Goal: Task Accomplishment & Management: Use online tool/utility

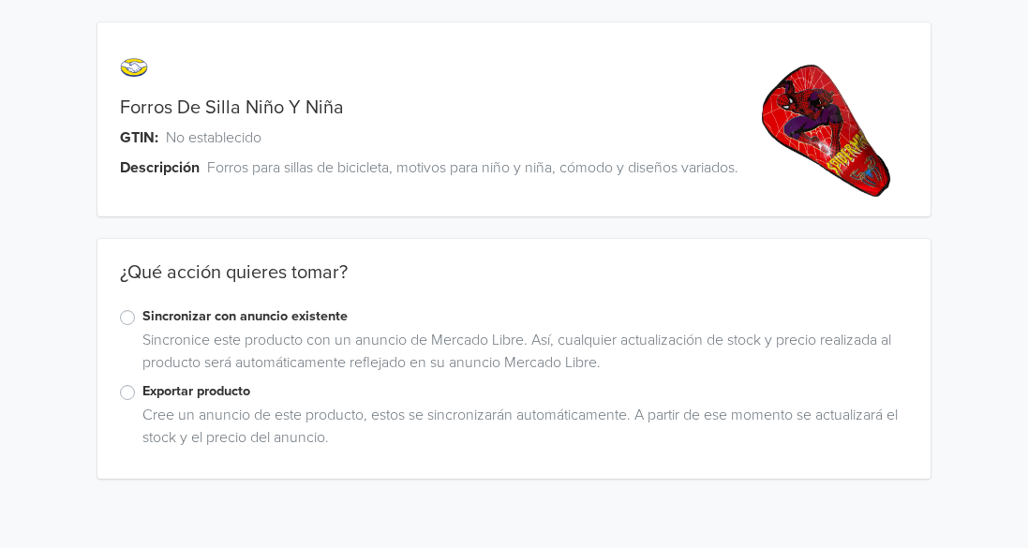
click at [142, 327] on label "Sincronizar con anuncio existente" at bounding box center [525, 317] width 766 height 21
click at [0, 0] on input "Sincronizar con anuncio existente" at bounding box center [0, 0] width 0 height 0
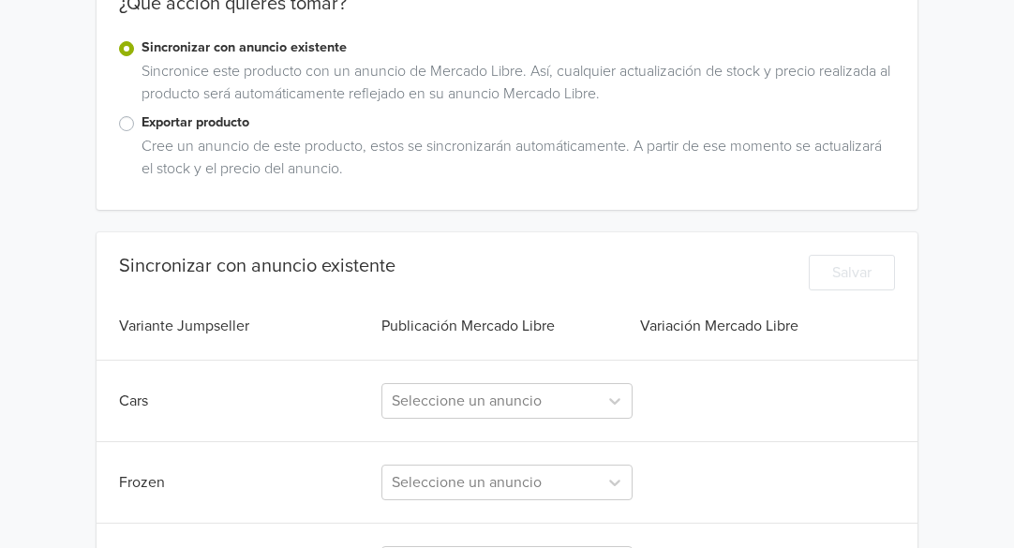
scroll to position [375, 0]
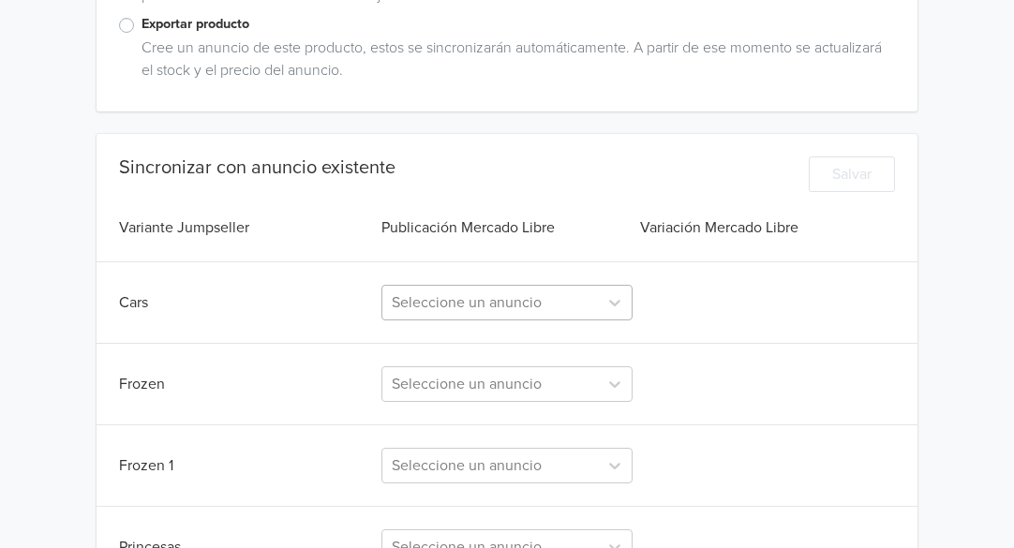
click at [529, 307] on div "Seleccione un anuncio" at bounding box center [506, 303] width 251 height 36
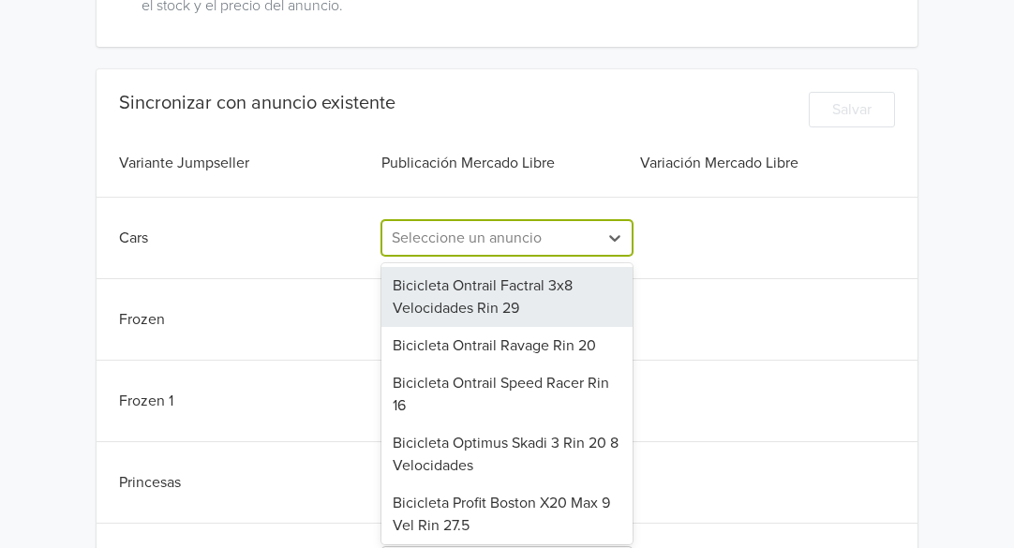
scroll to position [443, 0]
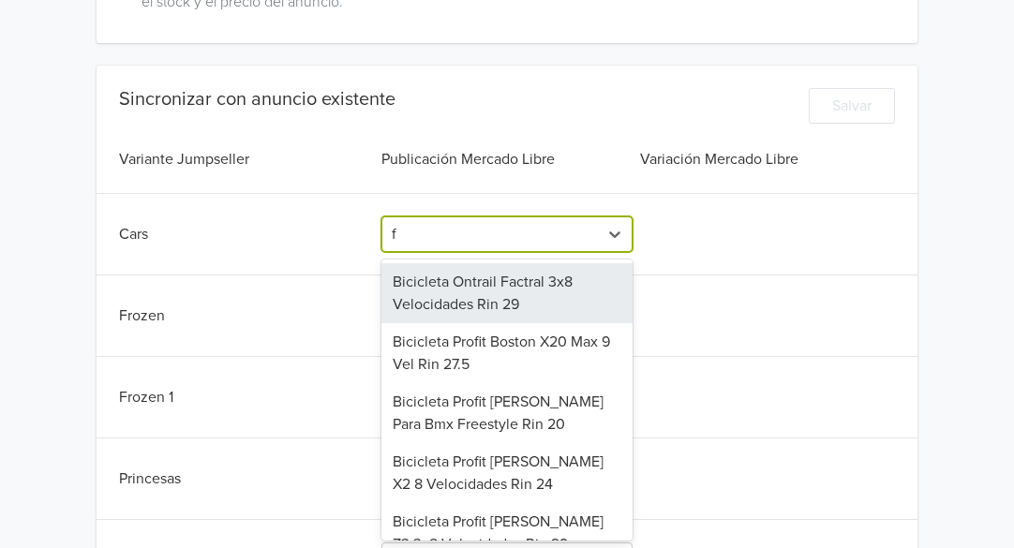
type input "fo"
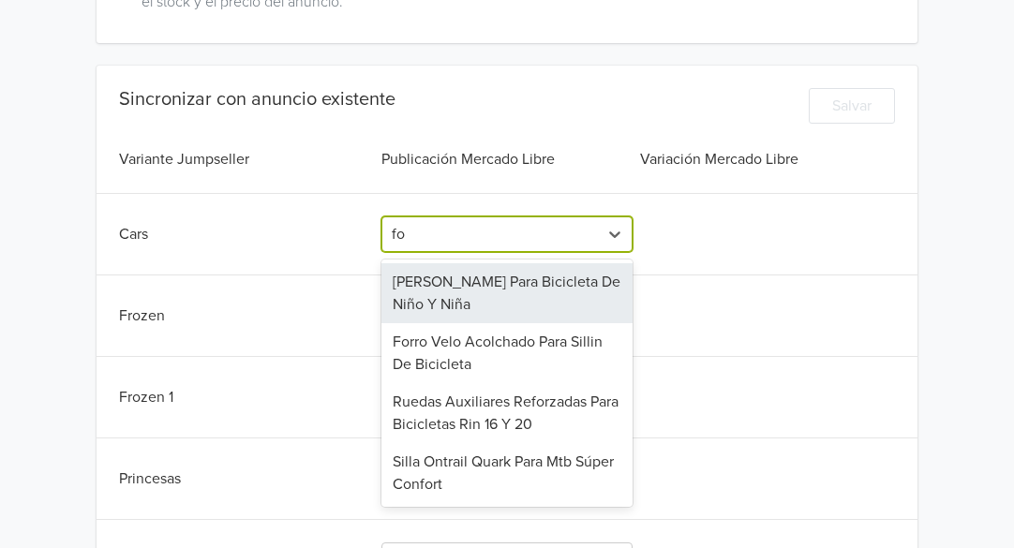
click at [517, 306] on div "[PERSON_NAME] Para Bicicleta De Niño Y Niña" at bounding box center [506, 293] width 251 height 60
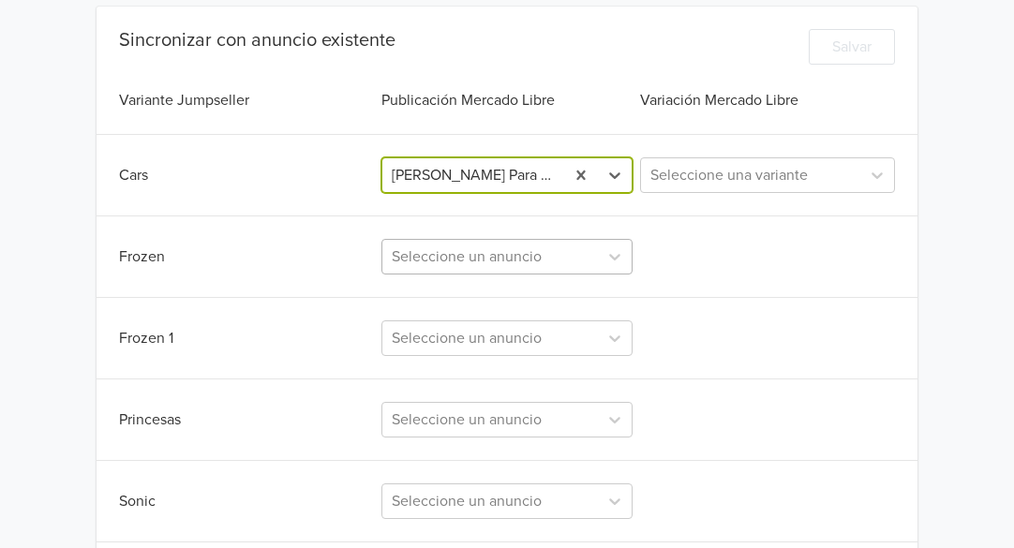
click at [514, 275] on div "Seleccione un anuncio" at bounding box center [506, 257] width 251 height 36
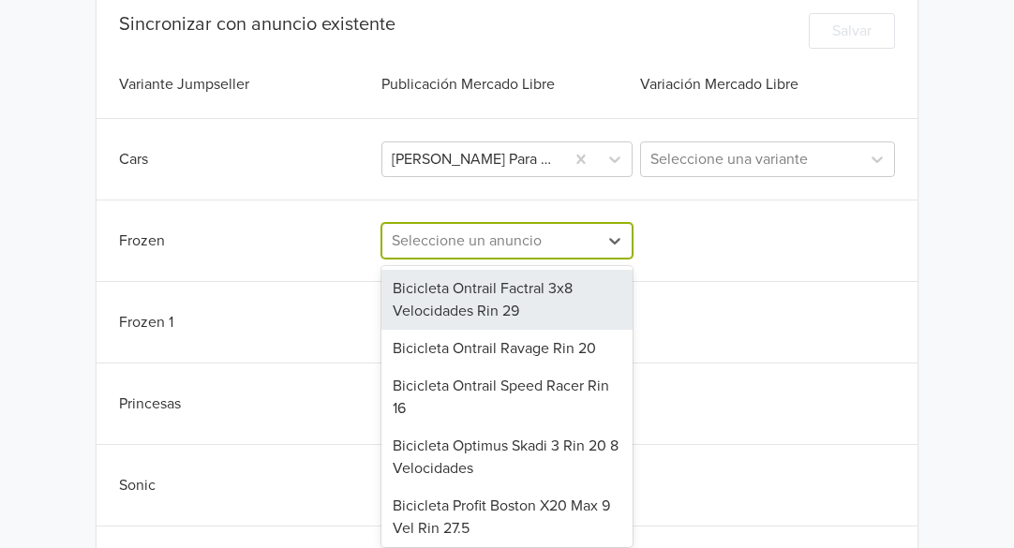
scroll to position [525, 0]
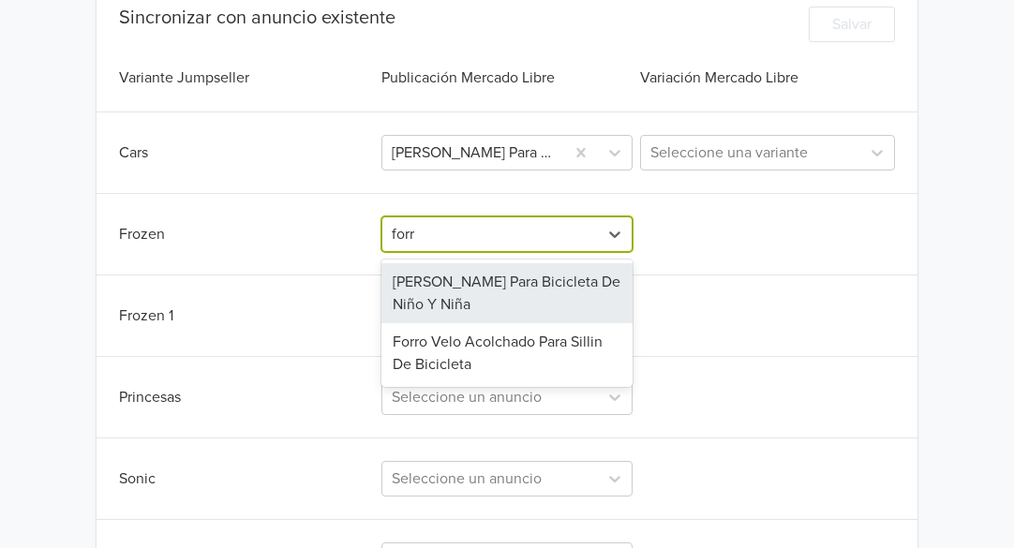
type input "forro"
click at [516, 306] on div "[PERSON_NAME] Para Bicicleta De Niño Y Niña" at bounding box center [506, 293] width 251 height 60
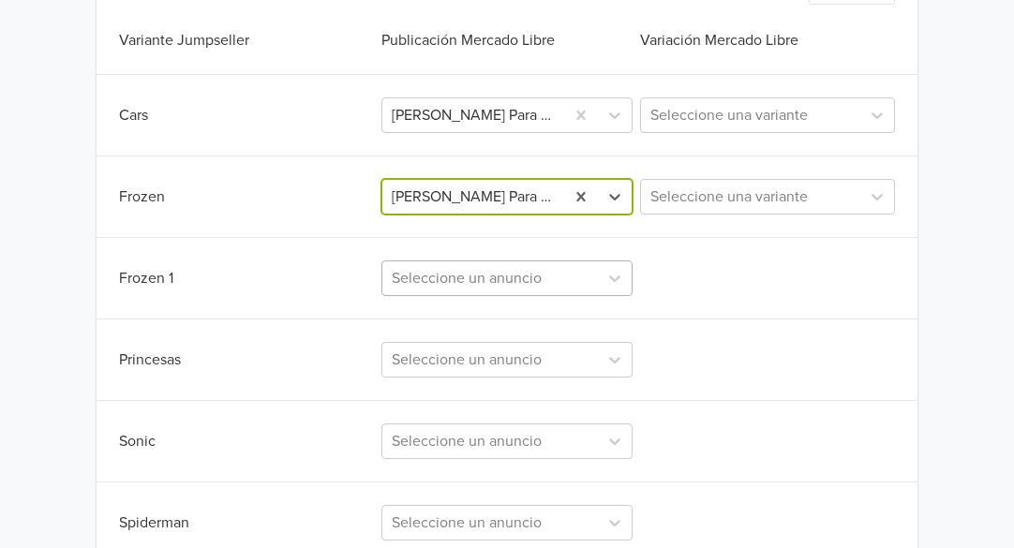
click at [491, 296] on div "Seleccione un anuncio" at bounding box center [506, 279] width 251 height 36
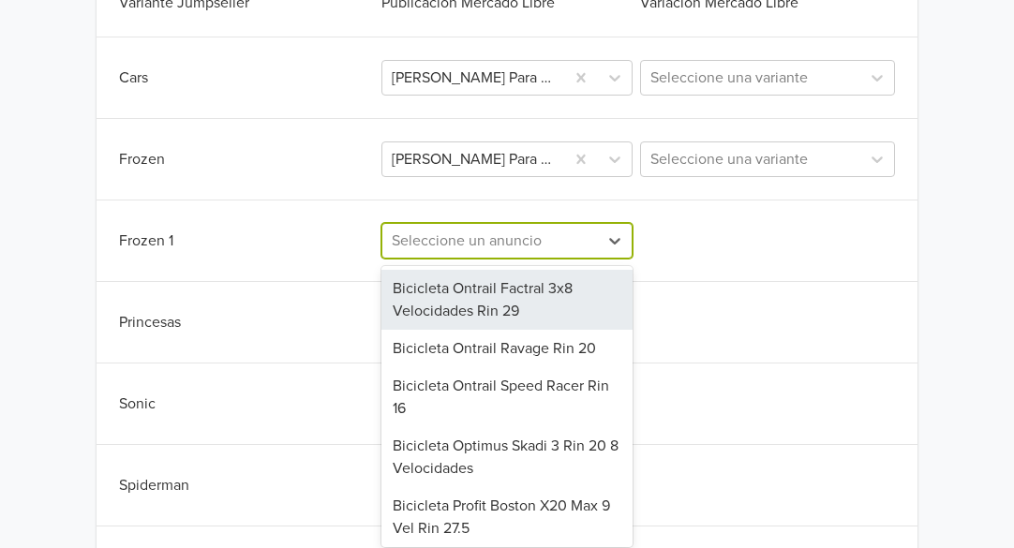
scroll to position [606, 0]
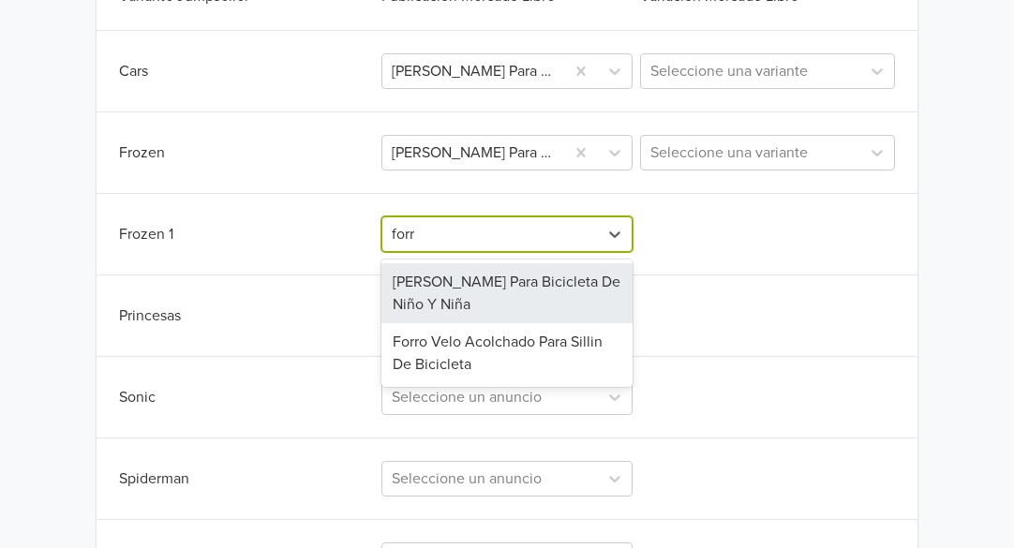
type input "forro"
click at [485, 301] on div "[PERSON_NAME] Para Bicicleta De Niño Y Niña" at bounding box center [506, 293] width 251 height 60
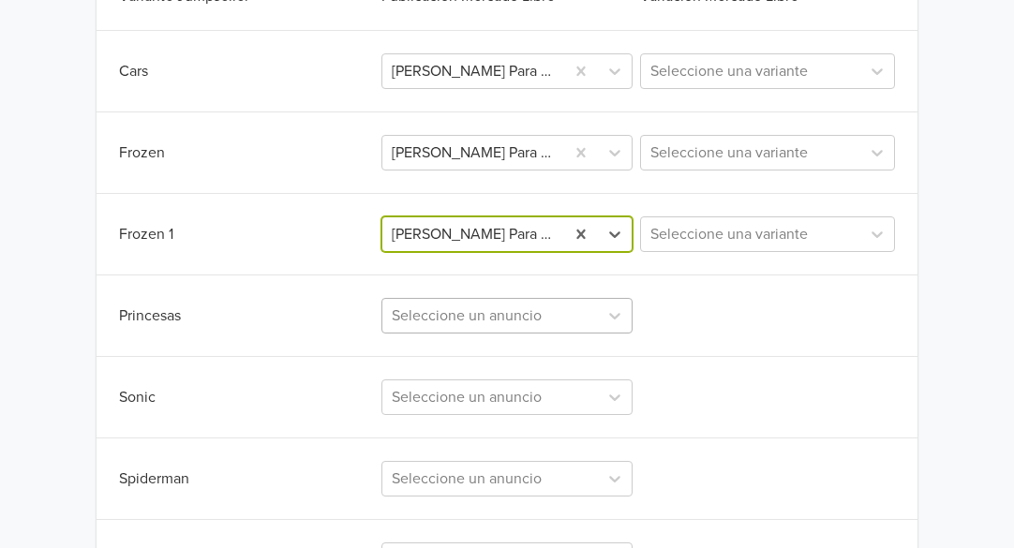
click at [488, 320] on div "Seleccione un anuncio" at bounding box center [506, 316] width 251 height 36
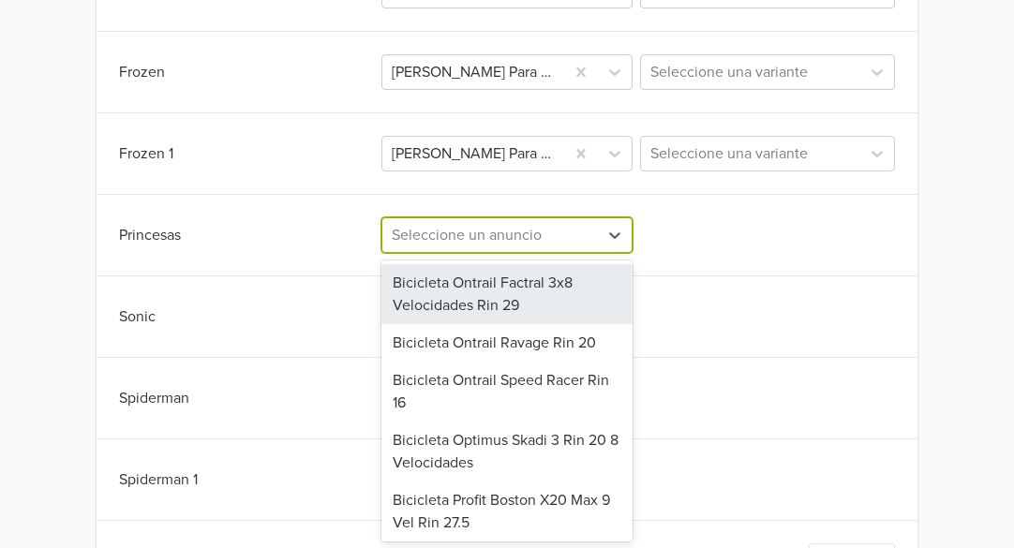
scroll to position [688, 0]
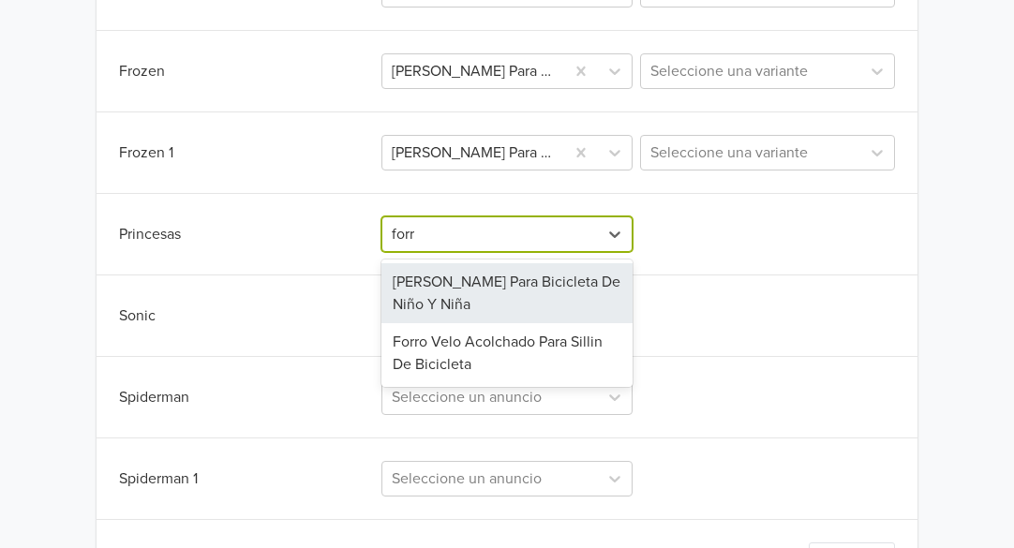
type input "forro"
click at [491, 307] on div "[PERSON_NAME] Para Bicicleta De Niño Y Niña" at bounding box center [506, 293] width 251 height 60
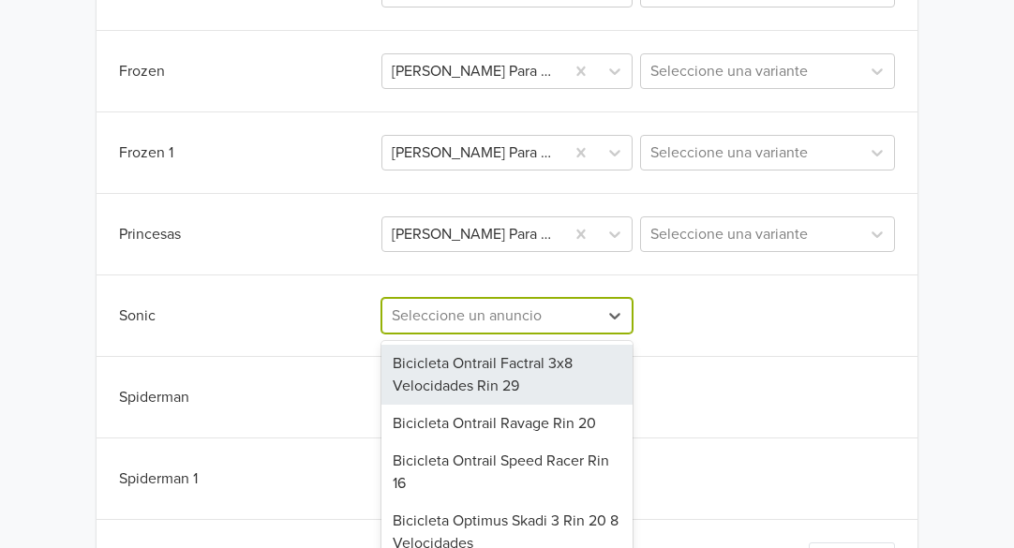
scroll to position [763, 0]
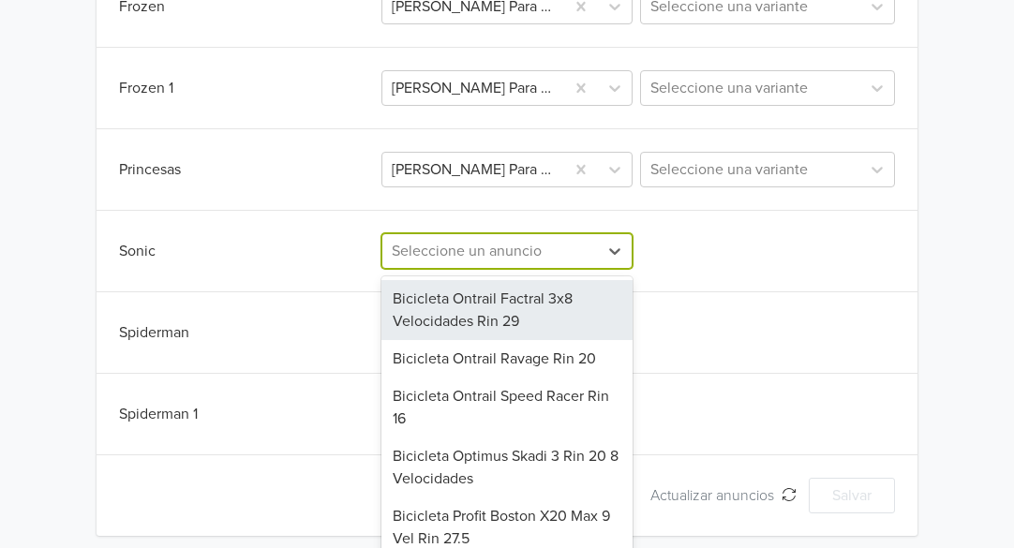
click at [485, 269] on div "269 results available. Use Up and Down to choose options, press Enter to select…" at bounding box center [506, 251] width 251 height 36
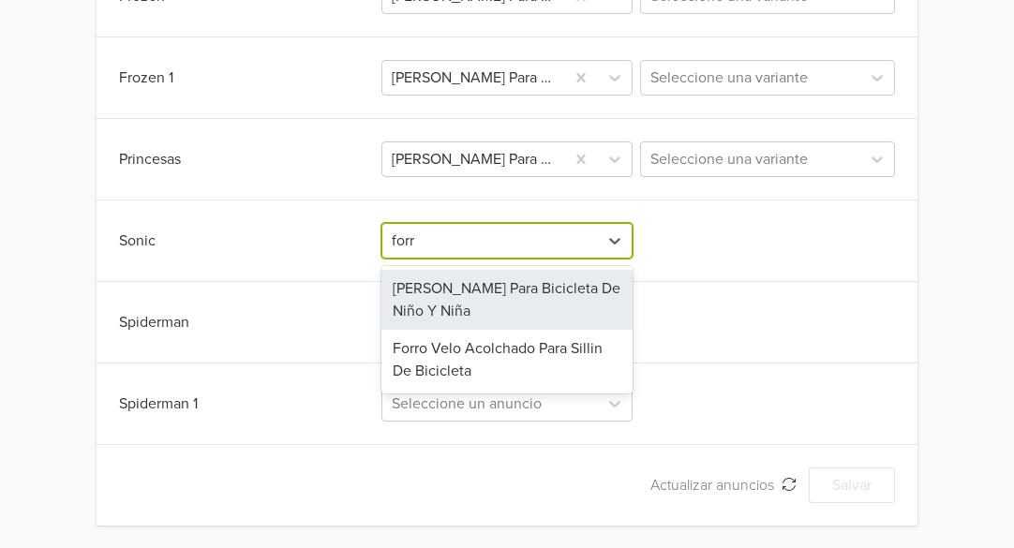
type input "forro"
click at [488, 311] on div "[PERSON_NAME] Para Bicicleta De Niño Y Niña" at bounding box center [506, 300] width 251 height 60
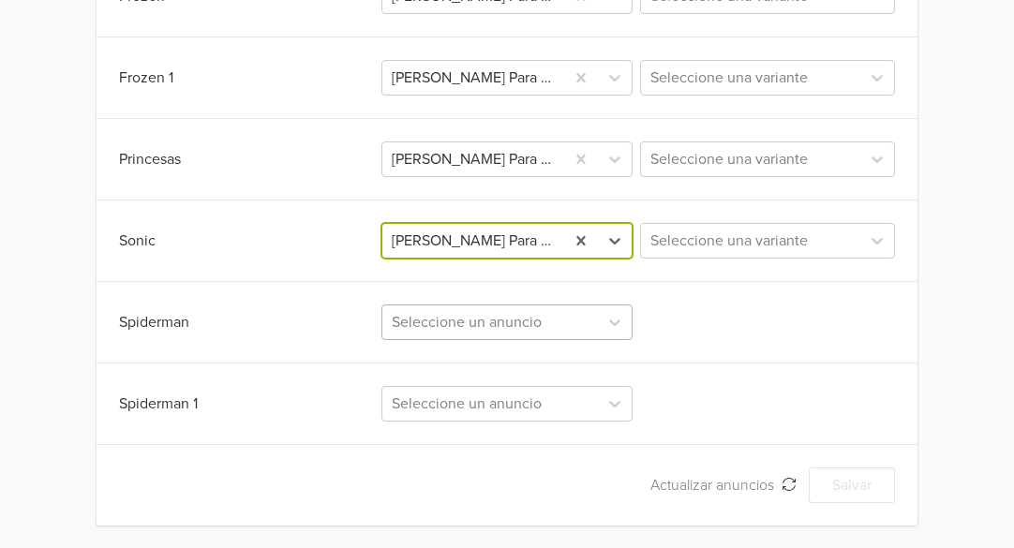
click at [485, 320] on div at bounding box center [490, 322] width 197 height 26
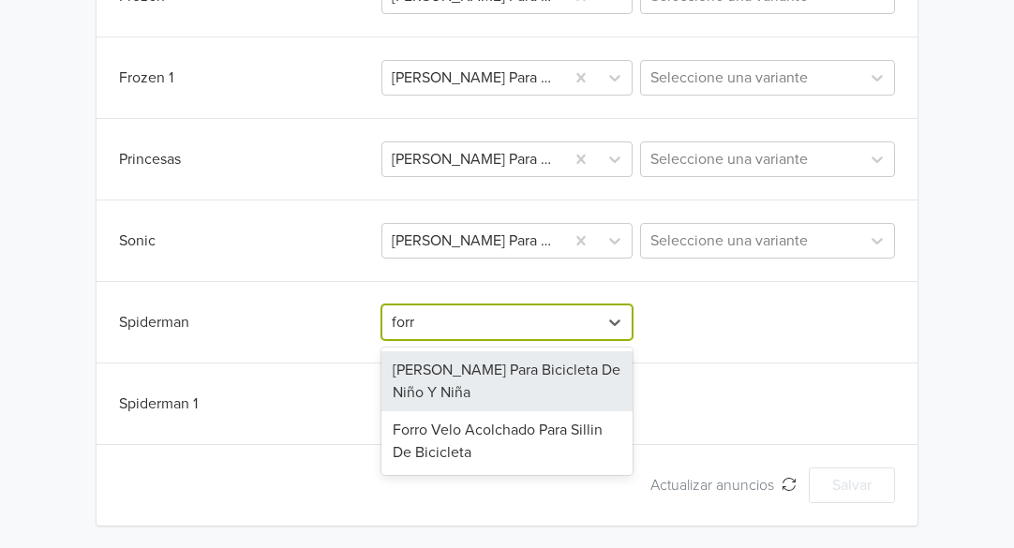
type input "forro"
click at [478, 371] on div "[PERSON_NAME] Para Bicicleta De Niño Y Niña" at bounding box center [506, 381] width 251 height 60
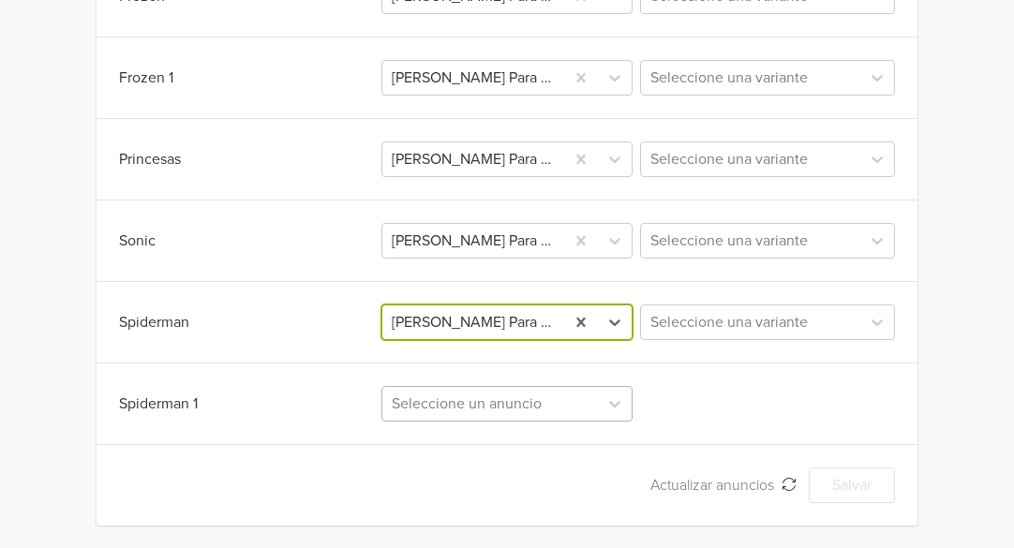
scroll to position [925, 0]
click at [468, 395] on div "Seleccione un anuncio" at bounding box center [506, 404] width 251 height 36
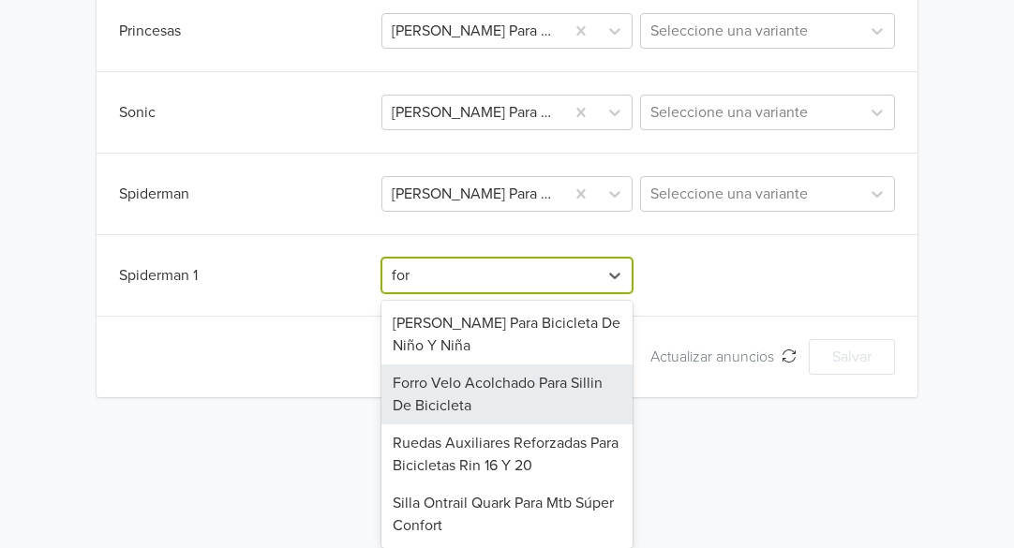
scroll to position [771, 0]
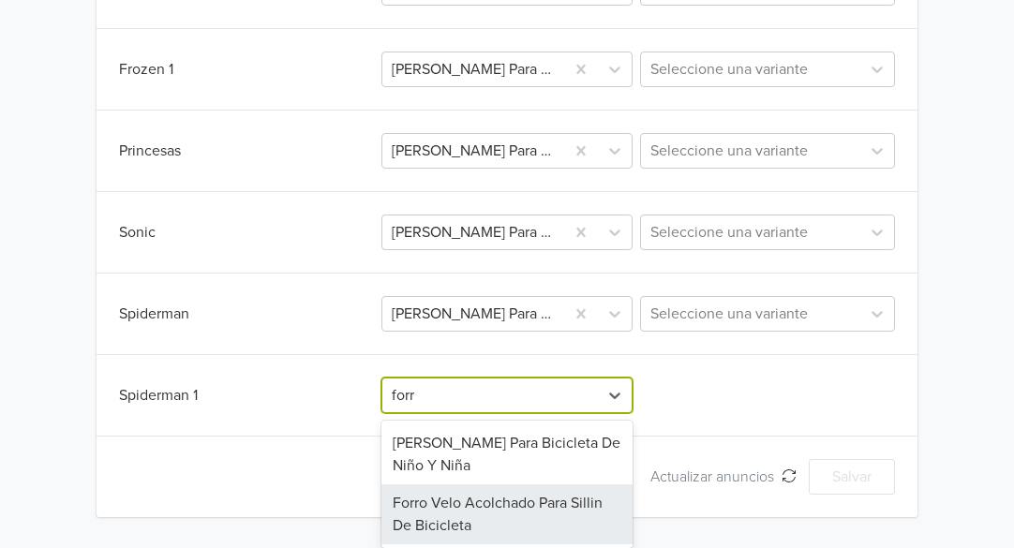
type input "forro"
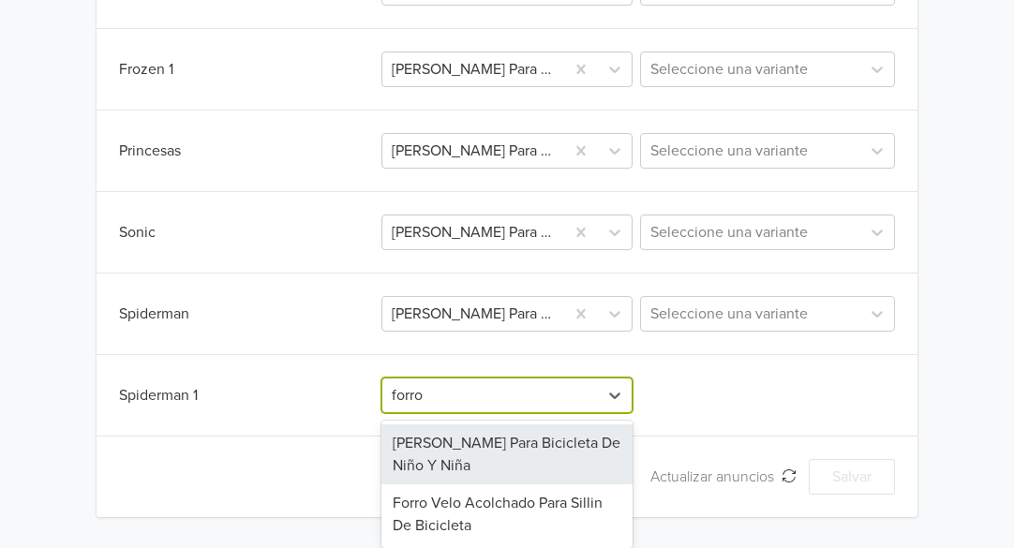
click at [478, 436] on div "[PERSON_NAME] Para Bicicleta De Niño Y Niña" at bounding box center [506, 455] width 251 height 60
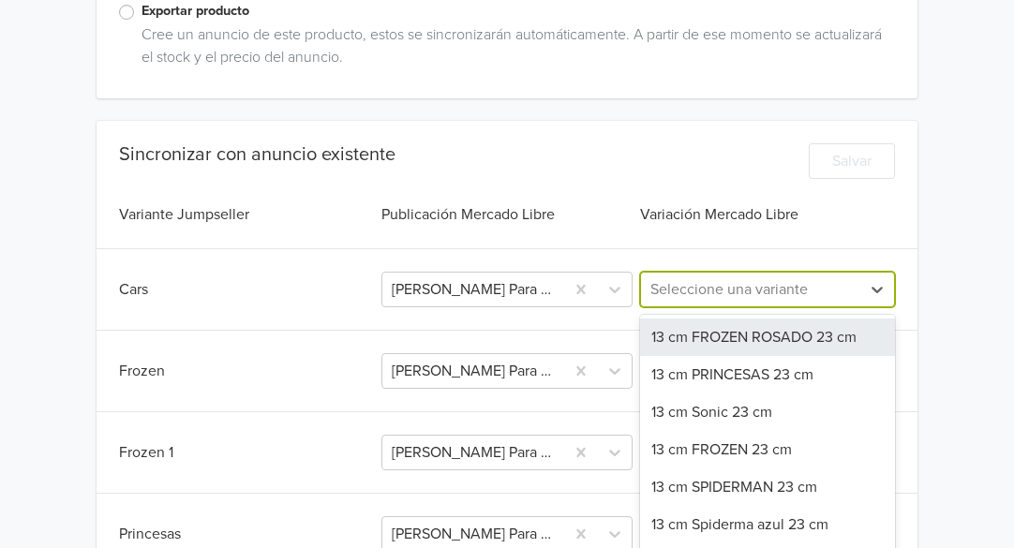
click at [695, 289] on div "7 results available. Use Up and Down to choose options, press Enter to select t…" at bounding box center [767, 290] width 255 height 36
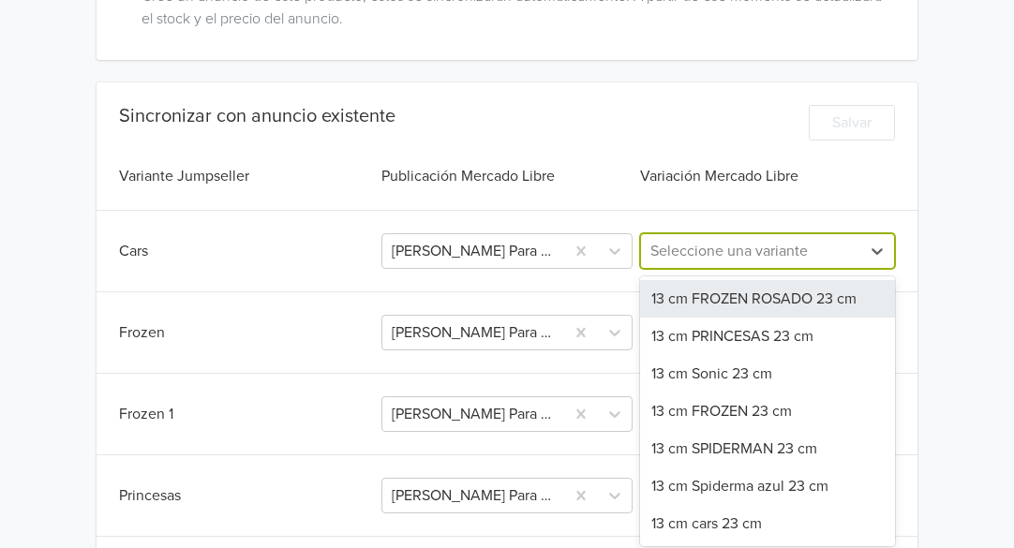
scroll to position [432, 0]
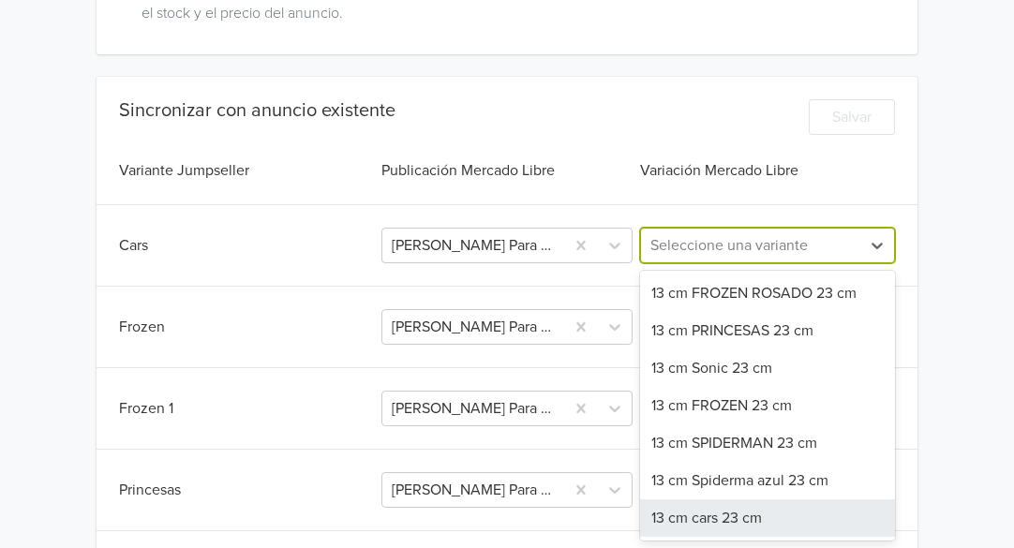
click at [721, 525] on div "13 cm cars 23 cm" at bounding box center [767, 518] width 255 height 37
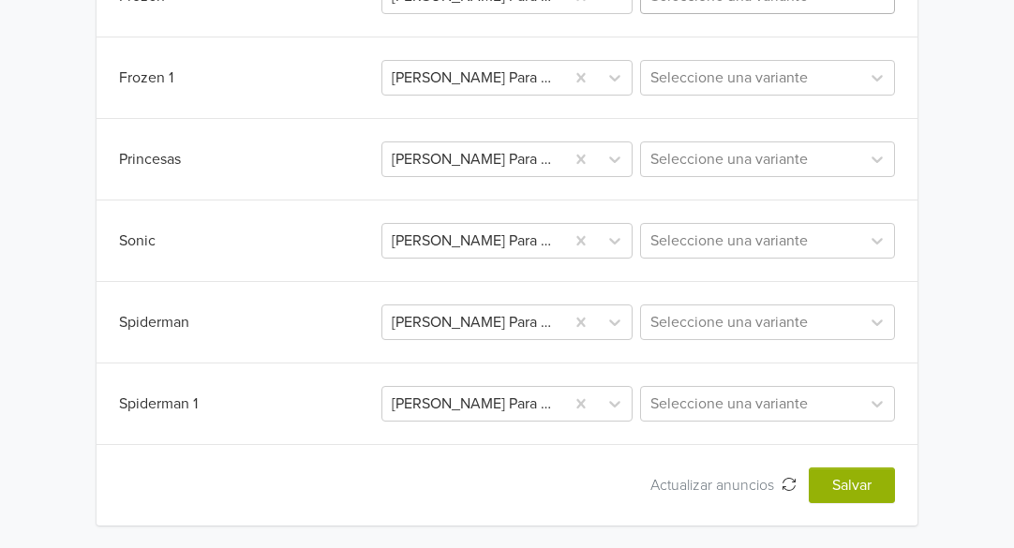
scroll to position [669, 0]
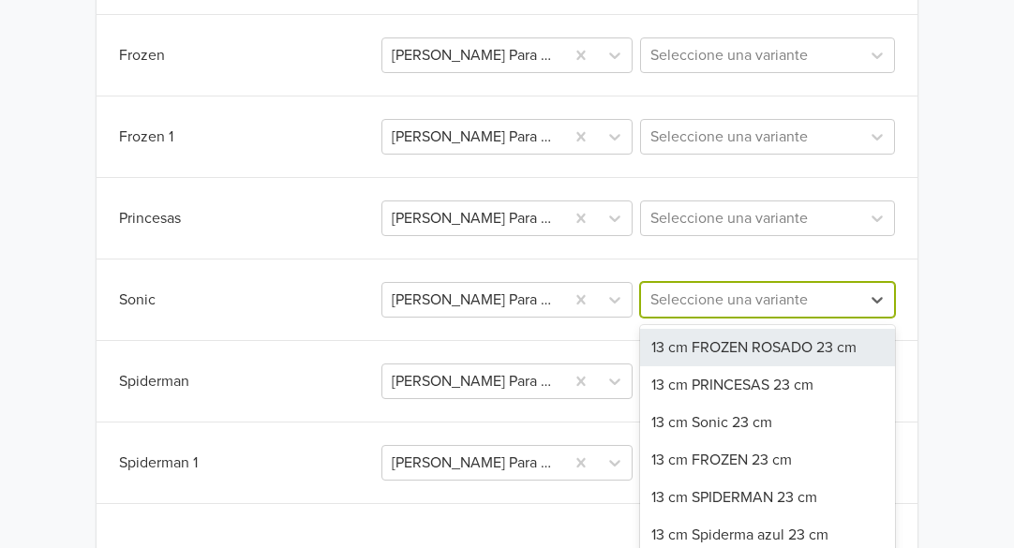
click at [701, 318] on div "6 results available. Use Up and Down to choose options, press Enter to select t…" at bounding box center [767, 300] width 255 height 36
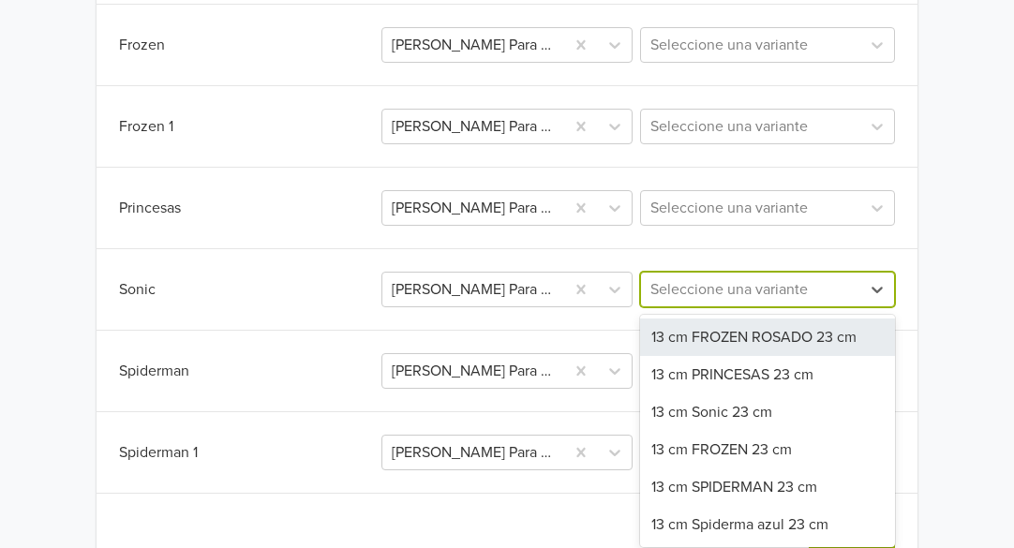
scroll to position [721, 0]
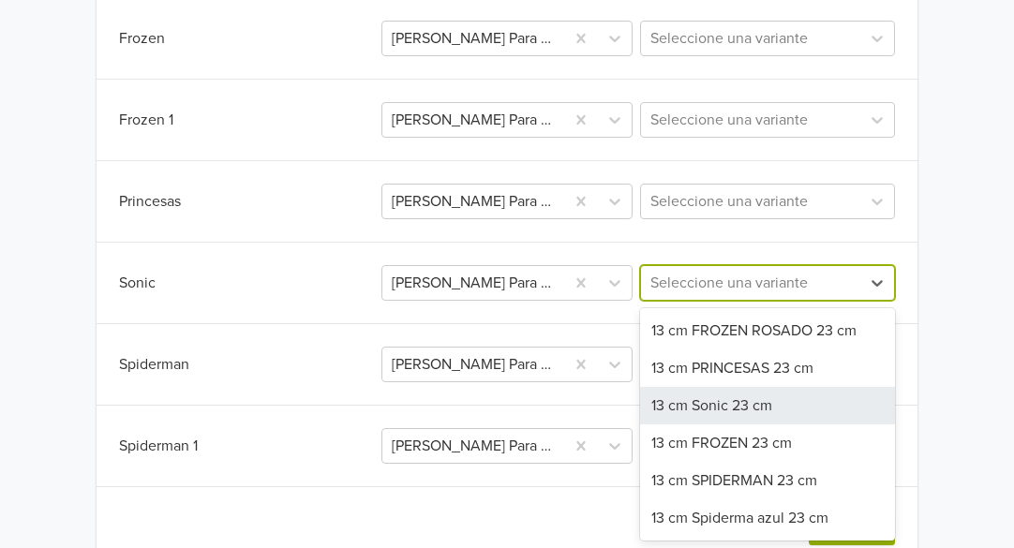
click at [720, 404] on div "13 cm Sonic 23 cm" at bounding box center [767, 405] width 255 height 37
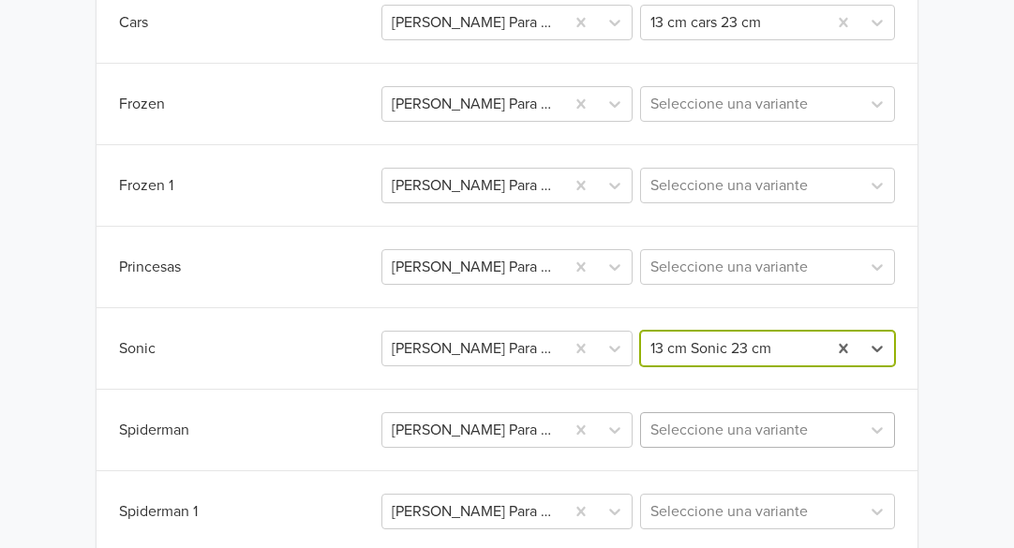
scroll to position [627, 0]
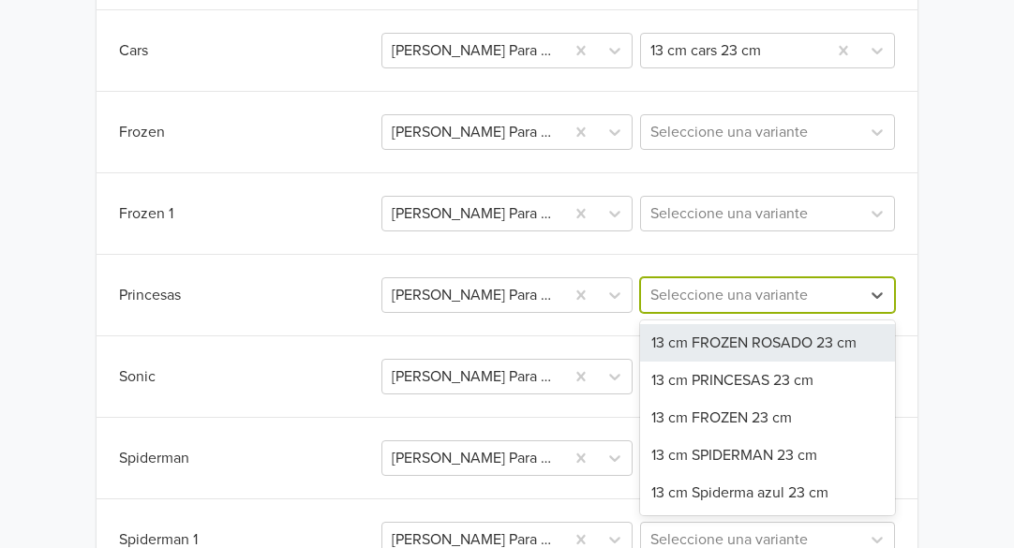
click at [710, 294] on div at bounding box center [751, 295] width 201 height 26
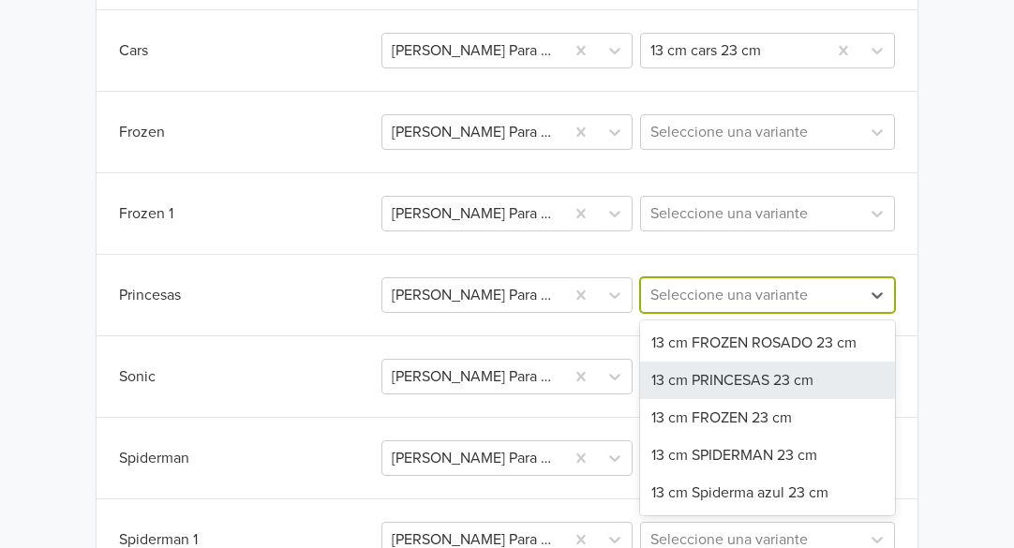
click at [745, 381] on div "13 cm PRINCESAS 23 cm" at bounding box center [767, 380] width 255 height 37
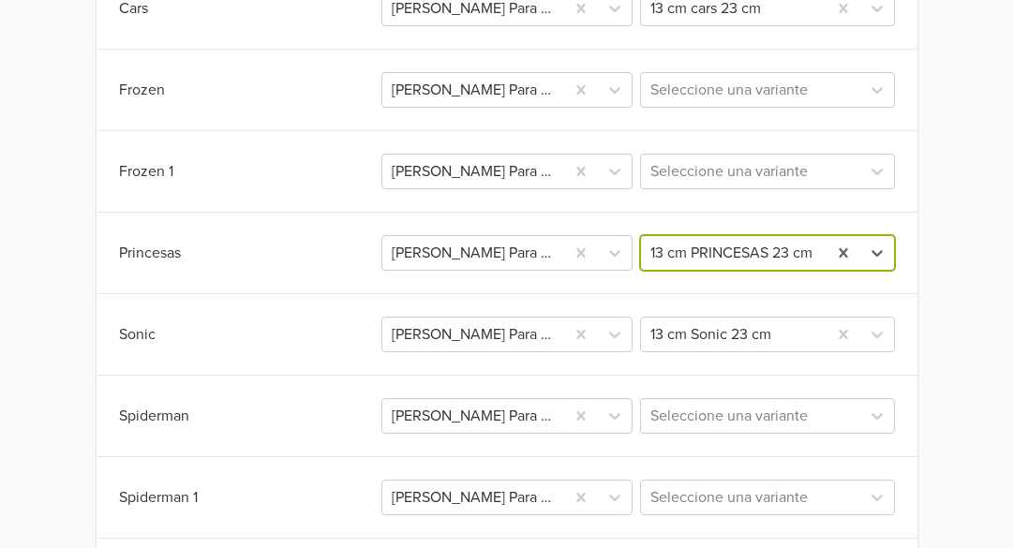
scroll to position [763, 0]
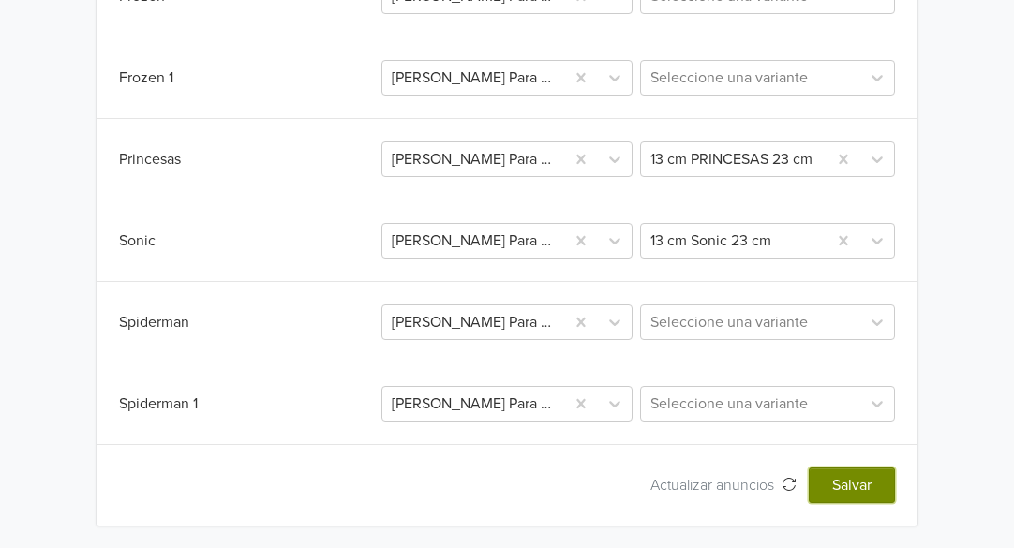
click at [859, 488] on button "Salvar" at bounding box center [852, 486] width 86 height 36
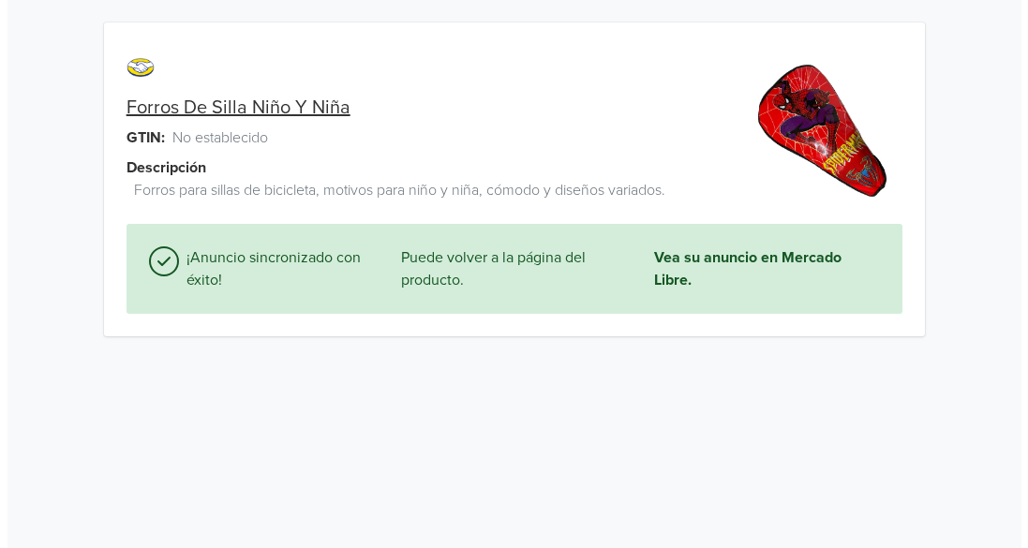
scroll to position [0, 0]
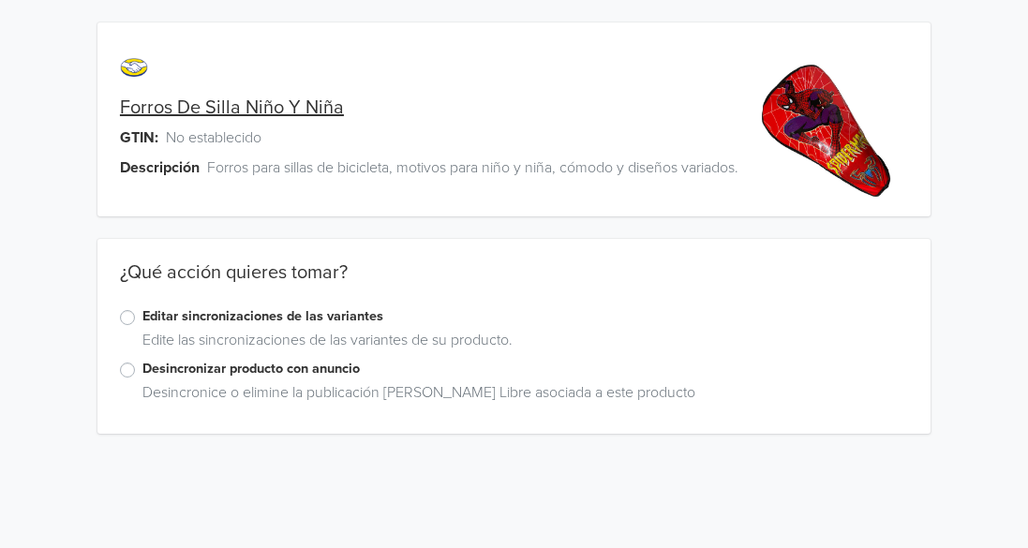
click at [142, 322] on label "Editar sincronizaciones de las variantes" at bounding box center [525, 317] width 766 height 21
click at [0, 0] on input "Editar sincronizaciones de las variantes" at bounding box center [0, 0] width 0 height 0
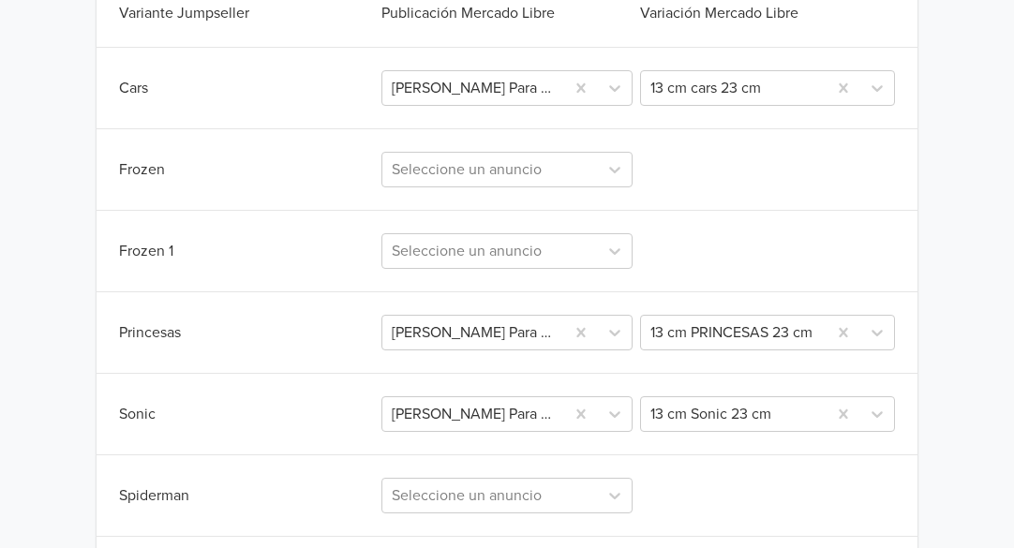
scroll to position [562, 0]
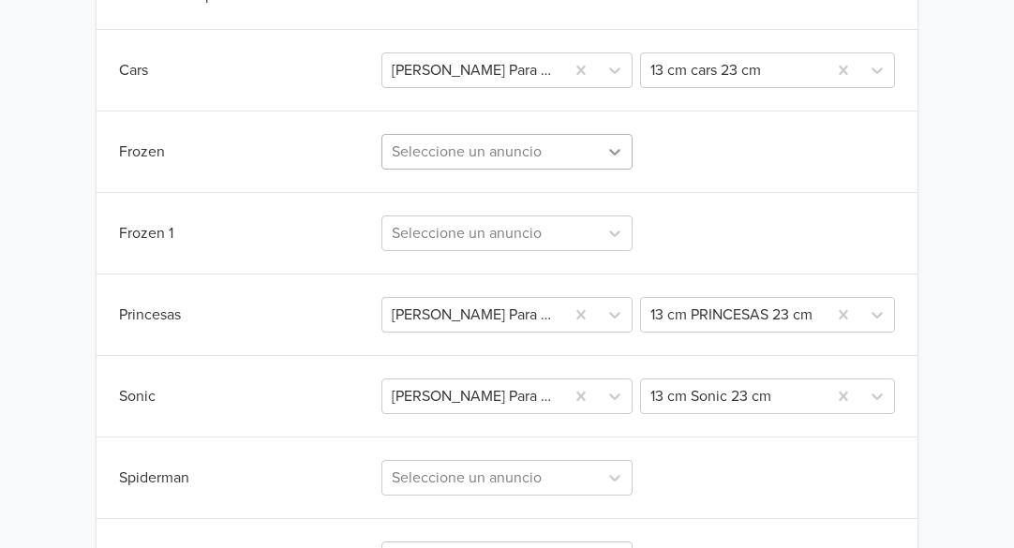
click at [618, 151] on icon at bounding box center [614, 152] width 11 height 7
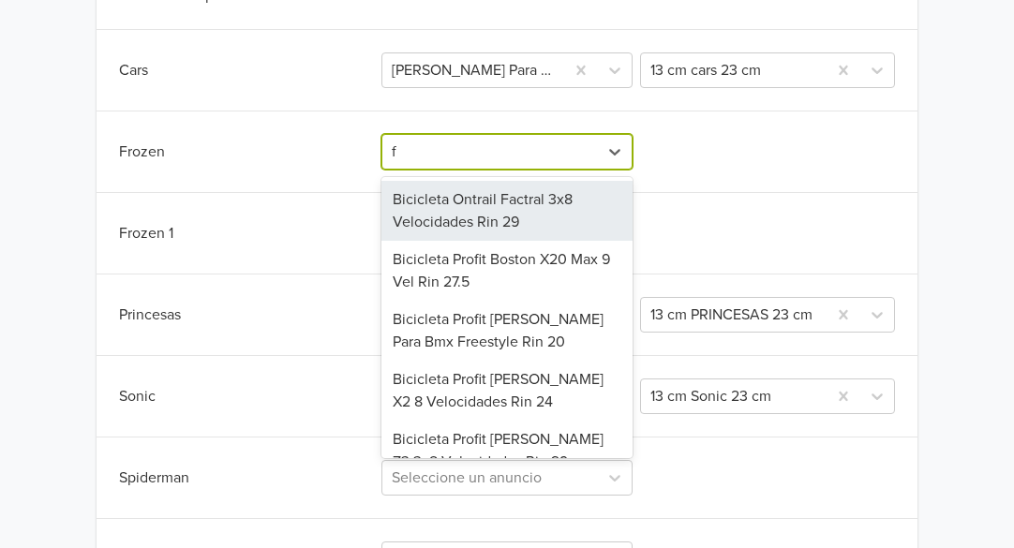
type input "fo"
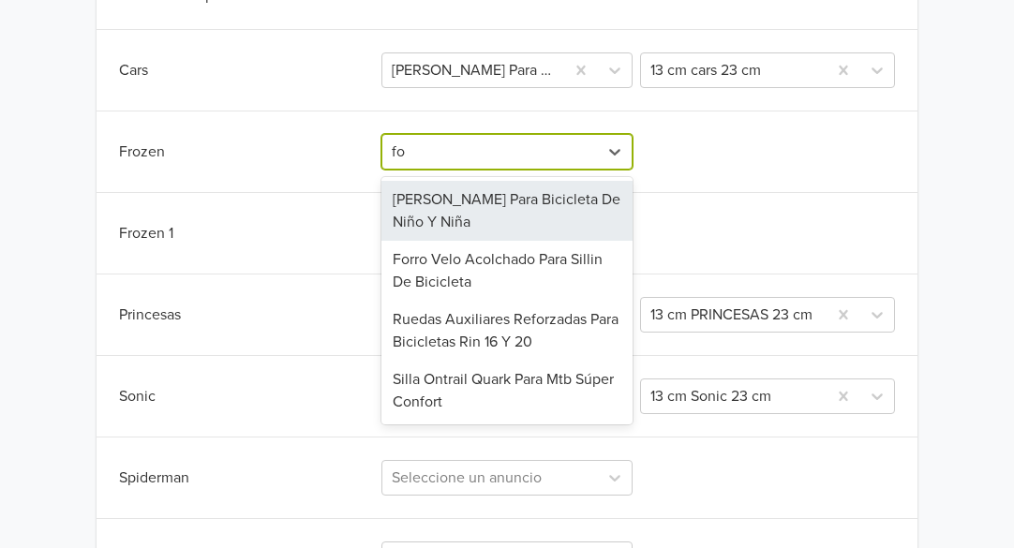
click at [526, 212] on div "[PERSON_NAME] Para Bicicleta De Niño Y Niña" at bounding box center [506, 211] width 251 height 60
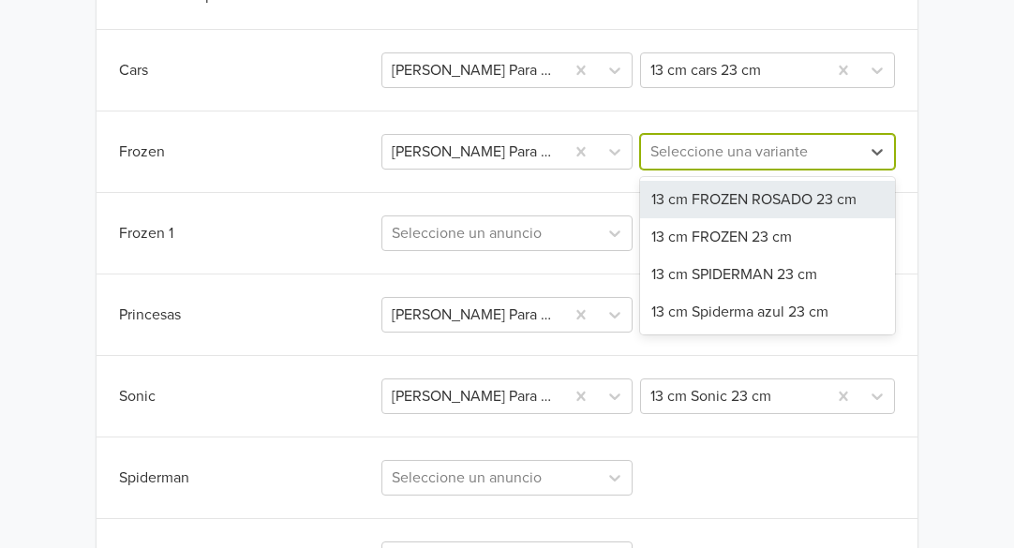
click at [738, 157] on div at bounding box center [751, 152] width 201 height 26
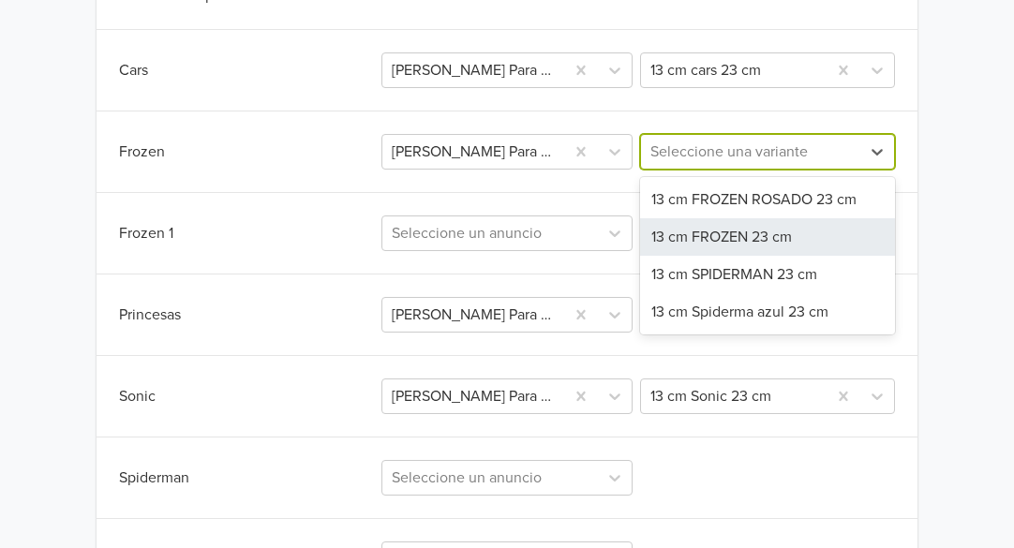
click at [712, 244] on div "13 cm FROZEN 23 cm" at bounding box center [767, 236] width 255 height 37
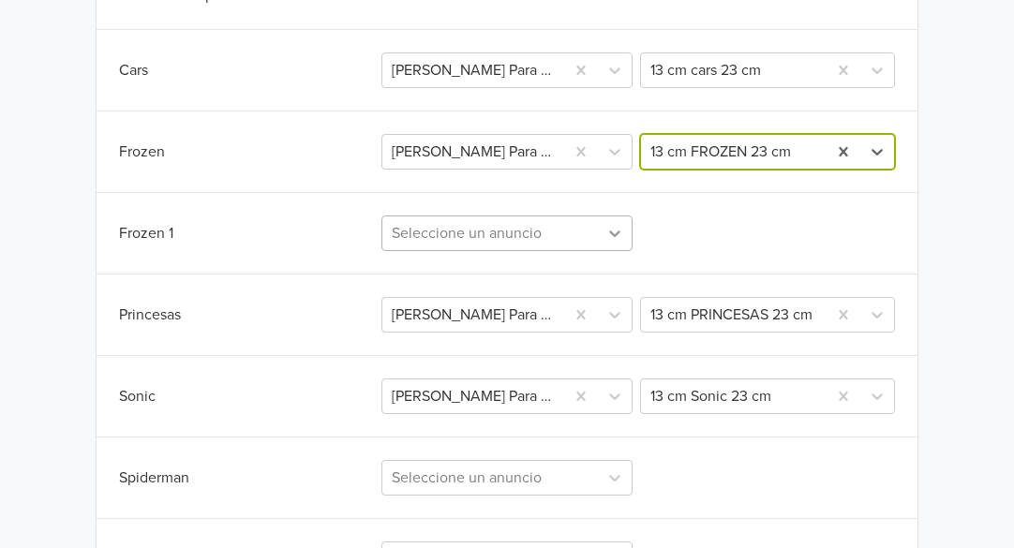
click at [620, 235] on icon at bounding box center [615, 233] width 19 height 19
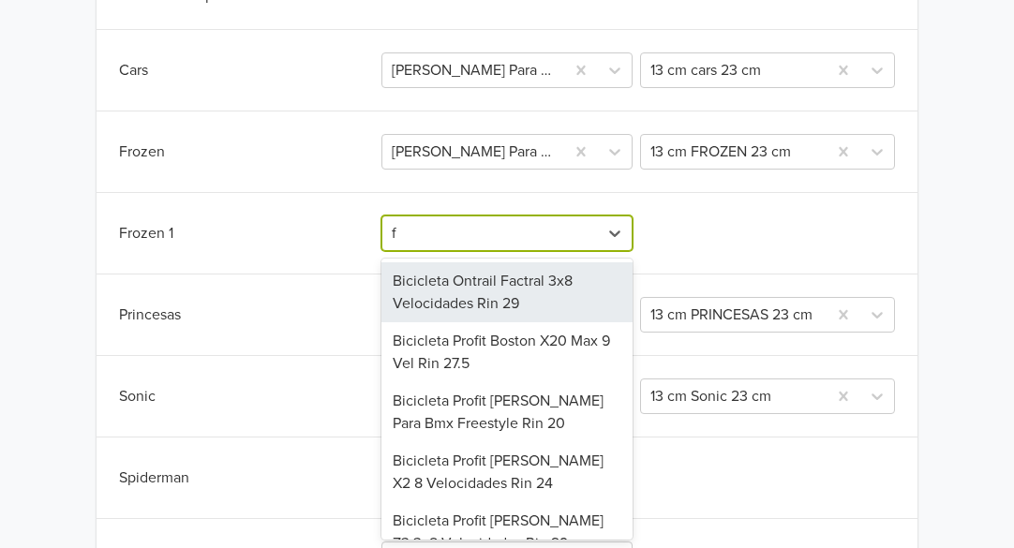
type input "fo"
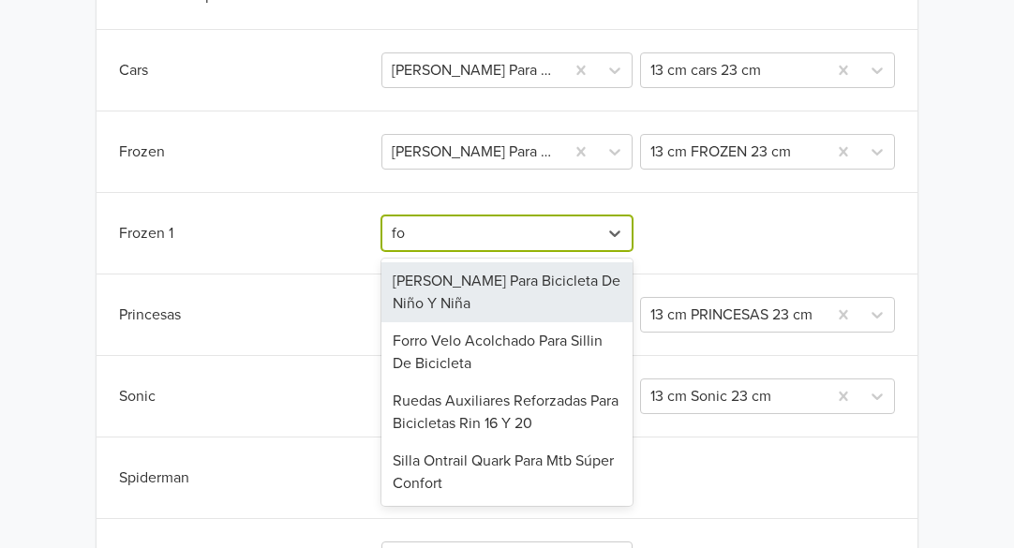
click at [551, 286] on div "[PERSON_NAME] Para Bicicleta De Niño Y Niña" at bounding box center [506, 292] width 251 height 60
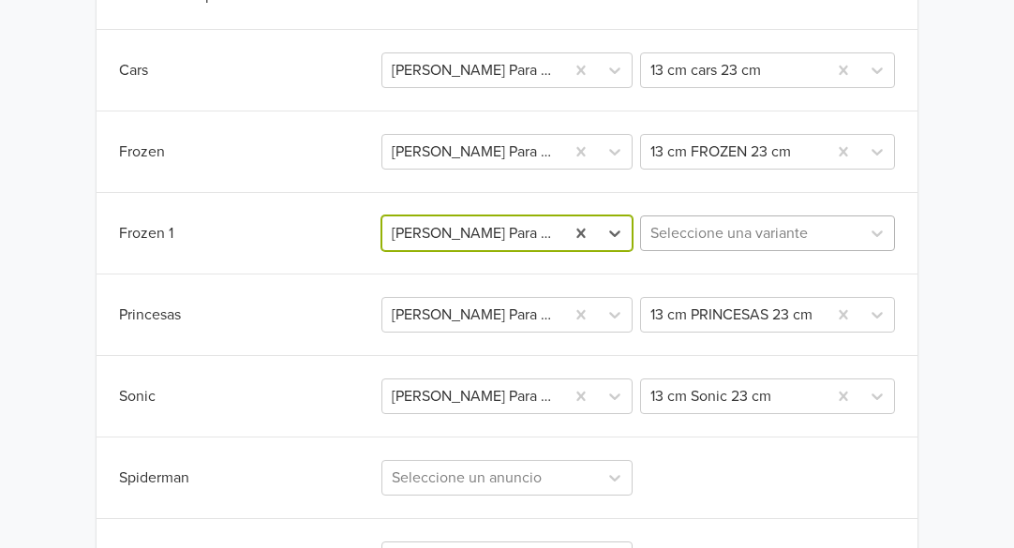
click at [680, 233] on div at bounding box center [751, 233] width 201 height 26
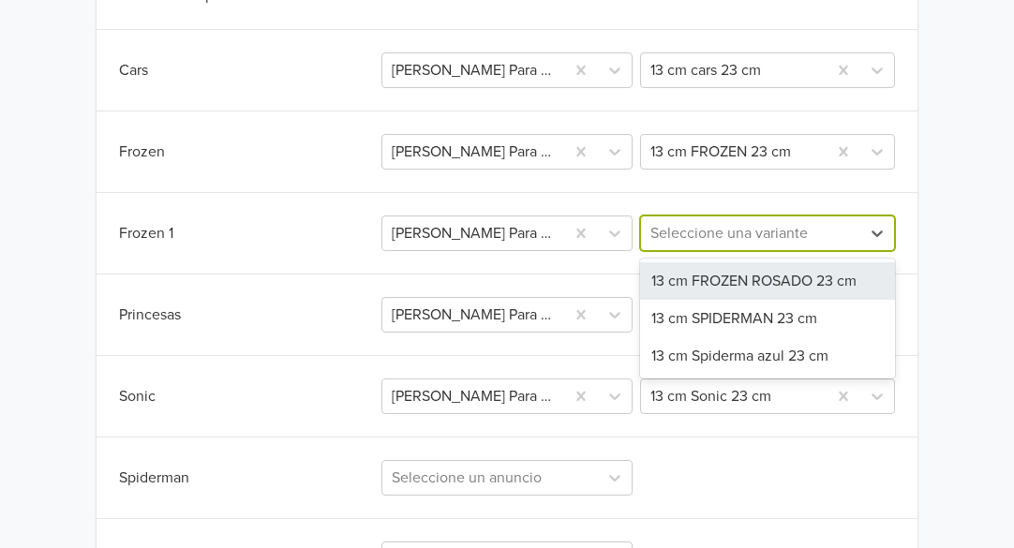
click at [740, 278] on div "13 cm FROZEN ROSADO 23 cm" at bounding box center [767, 280] width 255 height 37
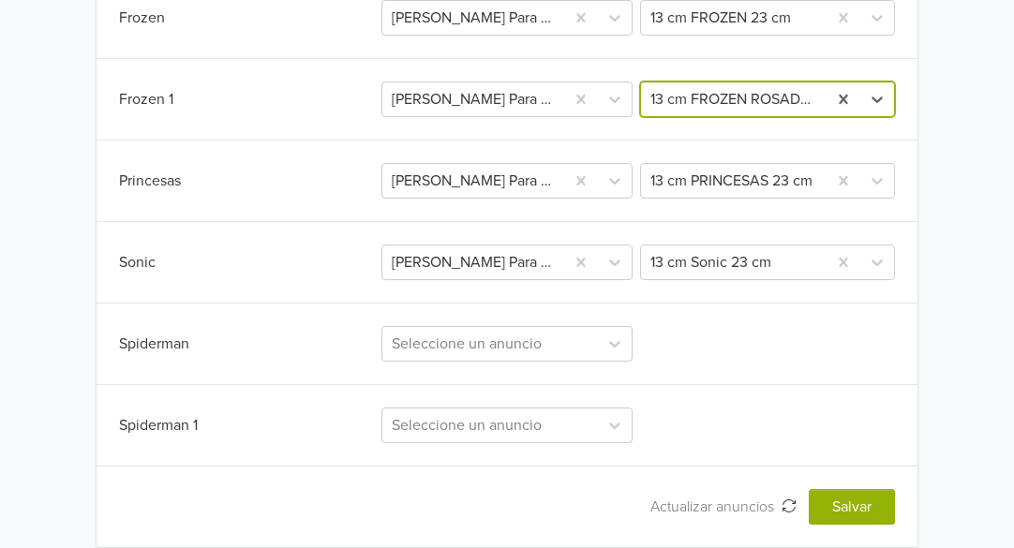
scroll to position [718, 0]
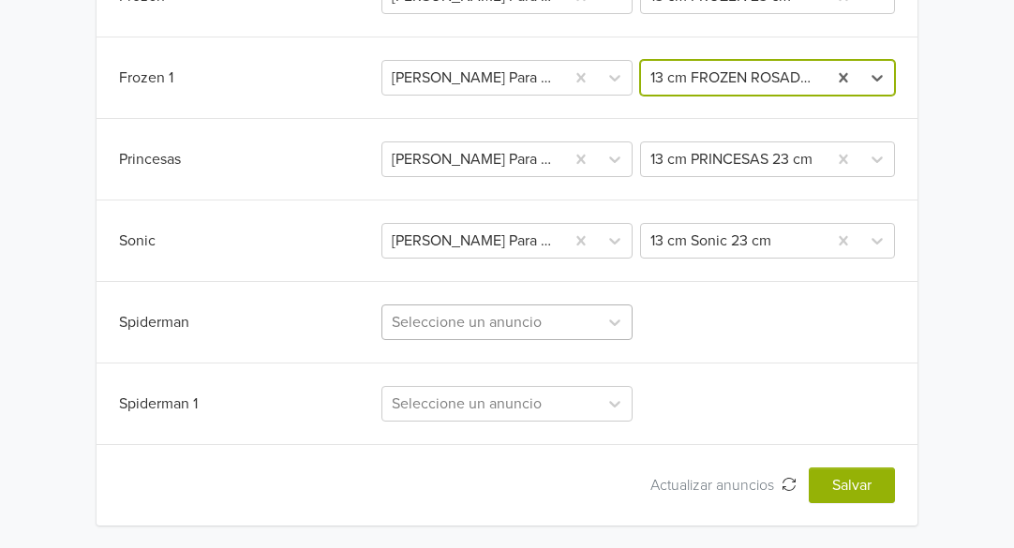
click at [551, 329] on div at bounding box center [490, 322] width 197 height 26
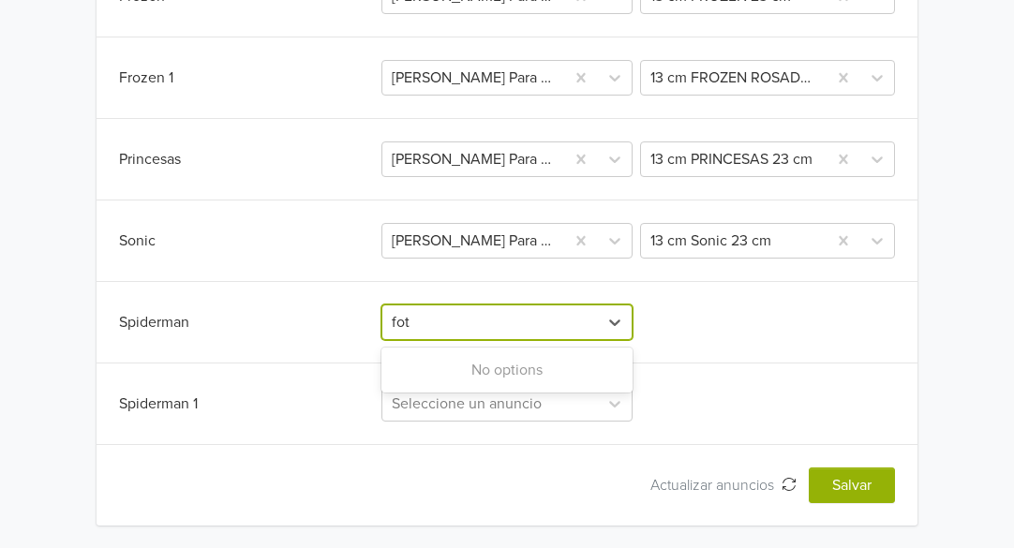
type input "fo"
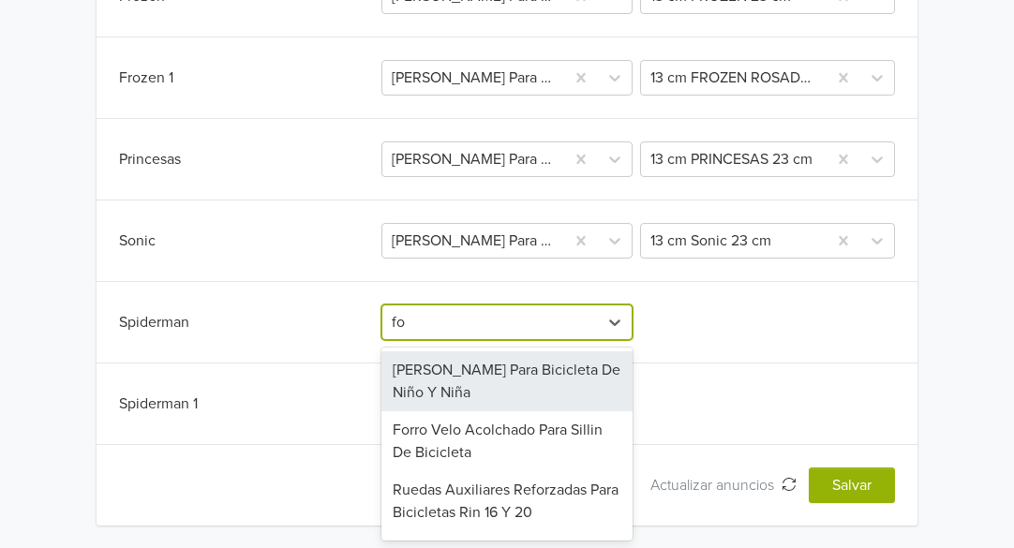
click at [534, 370] on div "[PERSON_NAME] Para Bicicleta De Niño Y Niña" at bounding box center [506, 381] width 251 height 60
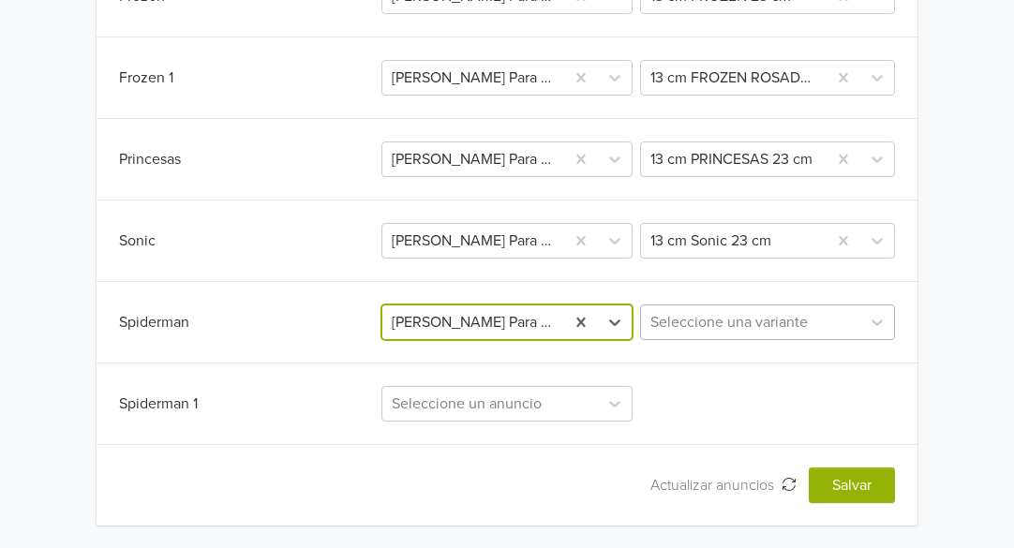
click at [721, 329] on div at bounding box center [751, 322] width 201 height 26
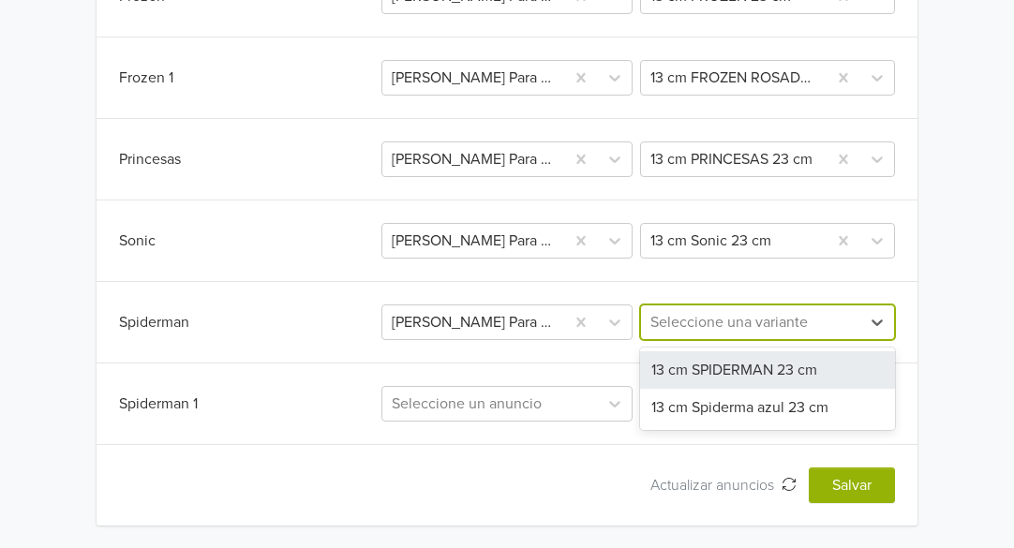
click at [708, 364] on div "13 cm SPIDERMAN 23 cm" at bounding box center [767, 369] width 255 height 37
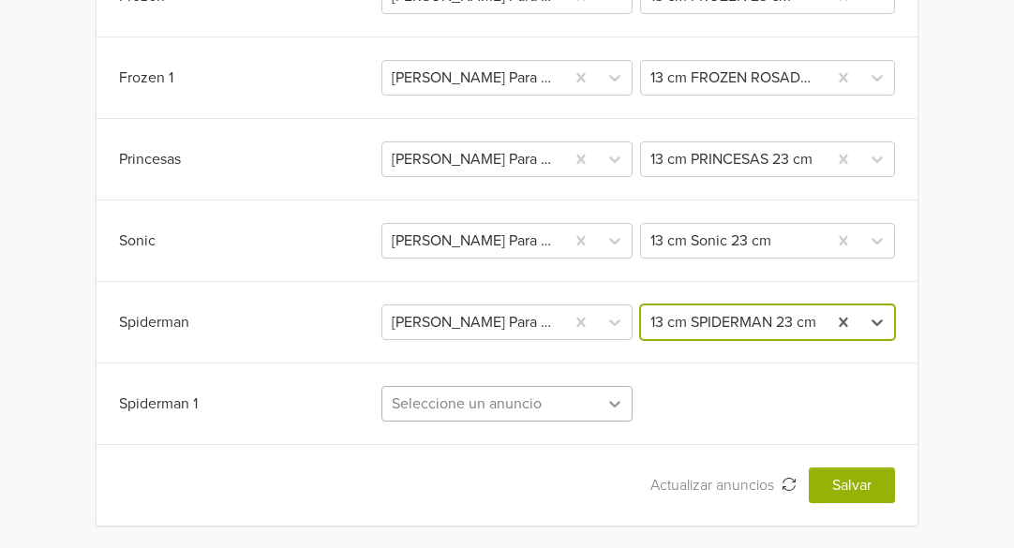
click at [609, 405] on div "Seleccione un anuncio" at bounding box center [506, 404] width 251 height 36
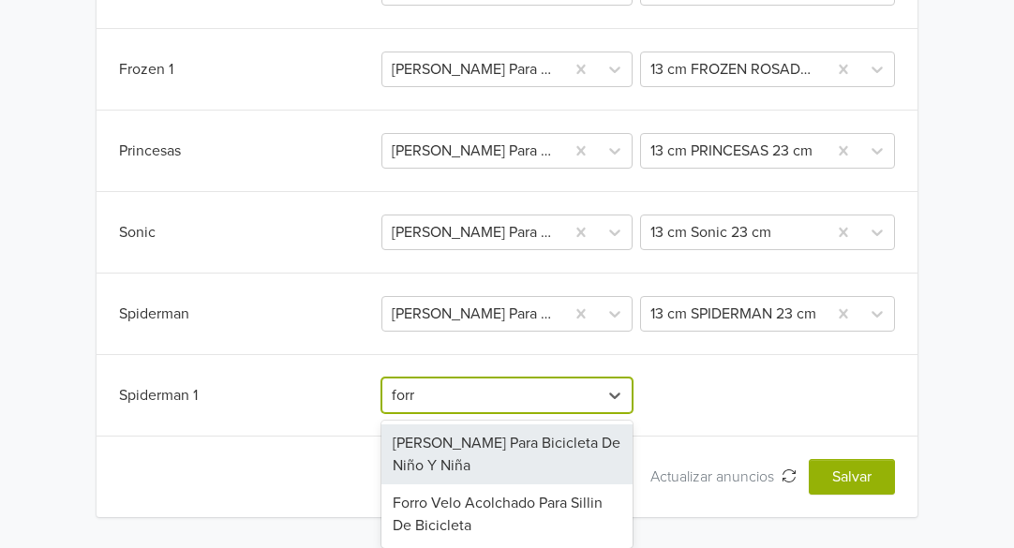
scroll to position [726, 0]
type input "forro"
click at [551, 441] on div "[PERSON_NAME] Para Bicicleta De Niño Y Niña" at bounding box center [506, 455] width 251 height 60
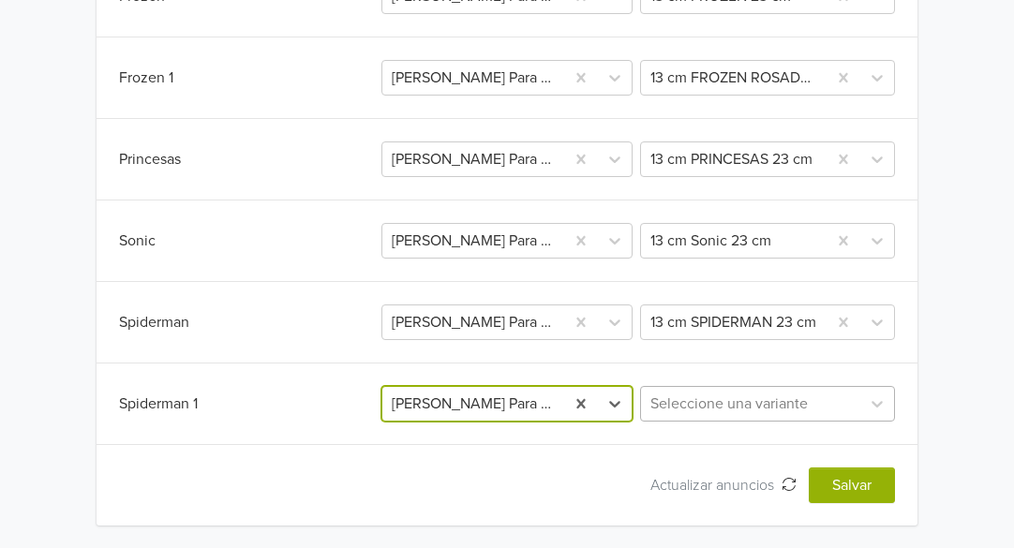
click at [713, 395] on div at bounding box center [751, 404] width 201 height 26
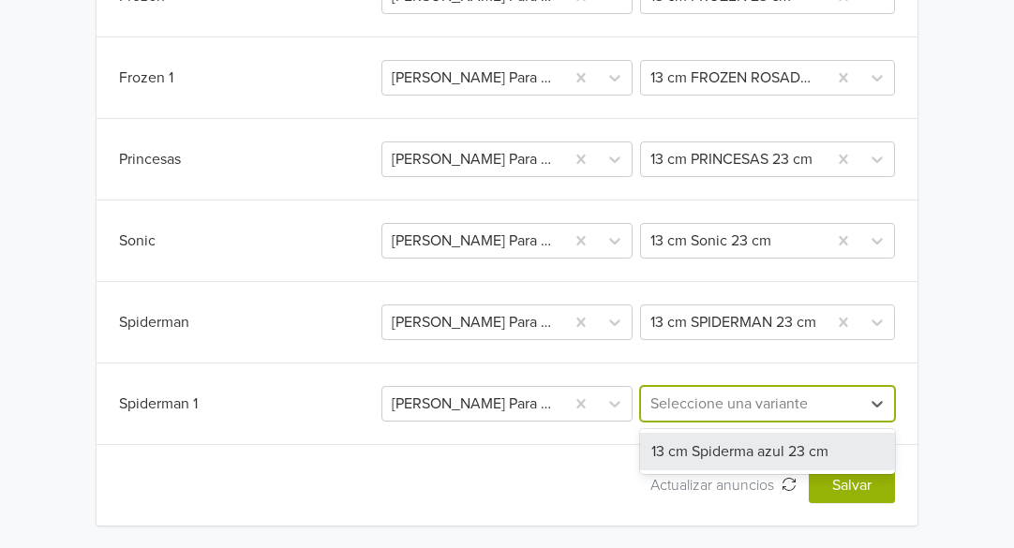
click at [736, 456] on div "13 cm Spiderma azul 23 cm" at bounding box center [767, 451] width 255 height 37
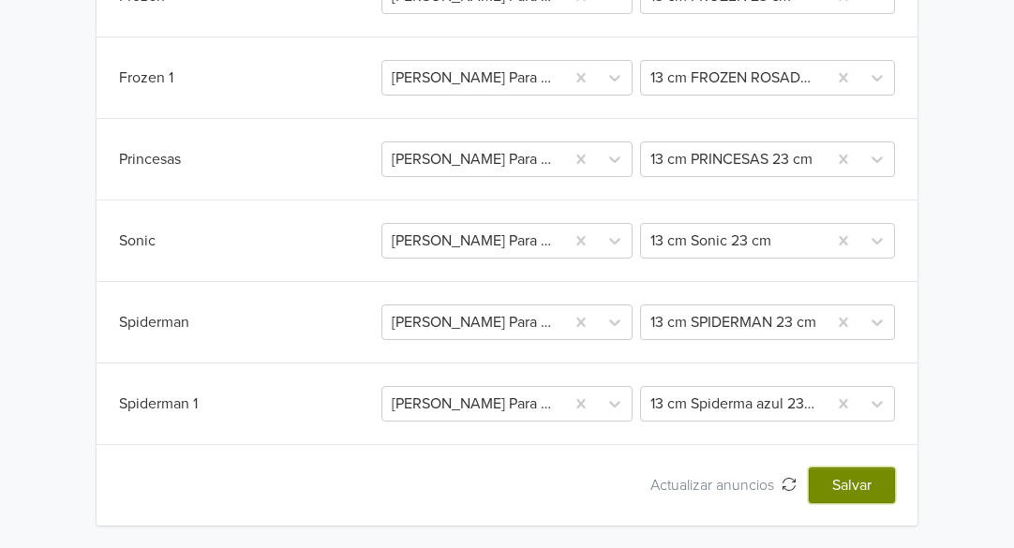
click at [845, 485] on button "Salvar" at bounding box center [852, 486] width 86 height 36
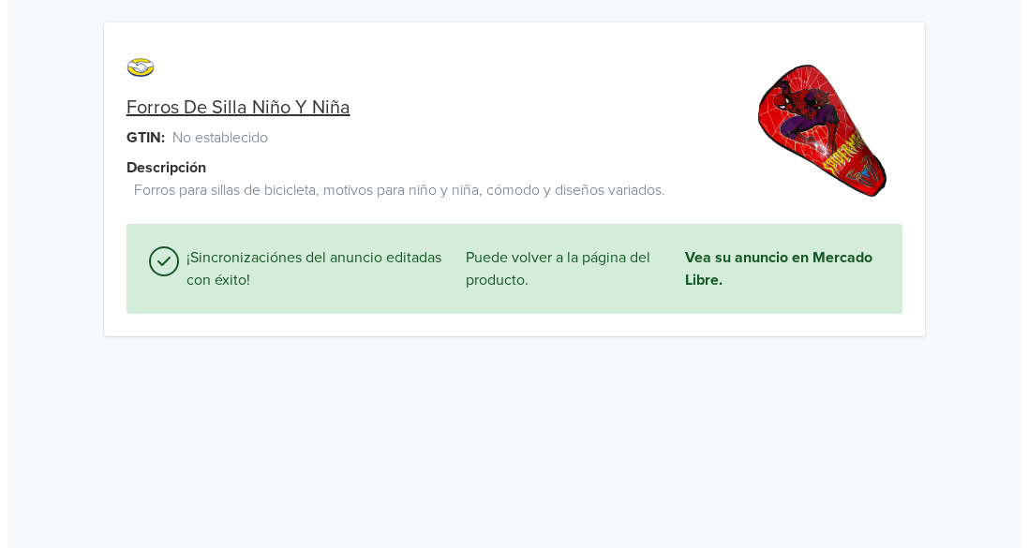
scroll to position [0, 0]
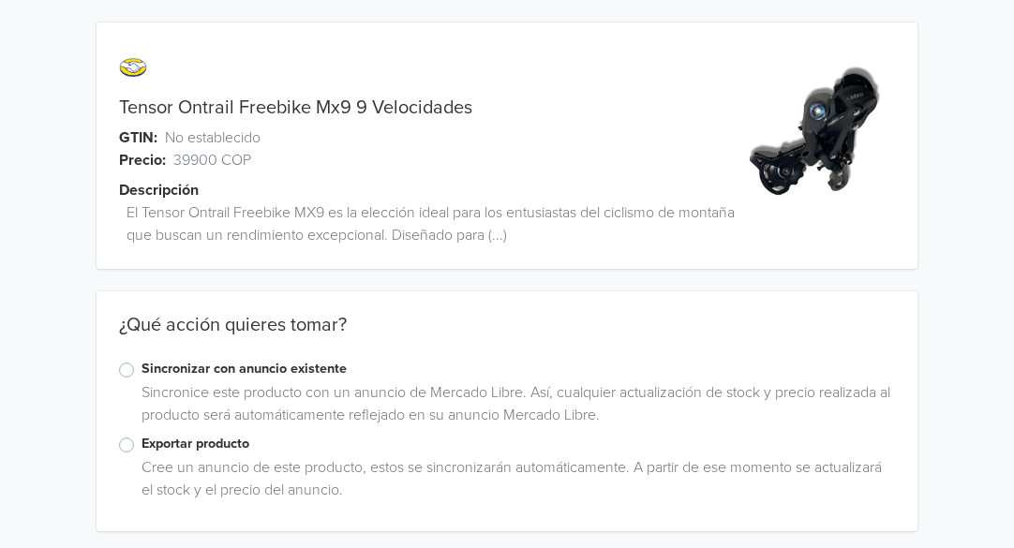
click at [142, 366] on label "Sincronizar con anuncio existente" at bounding box center [519, 369] width 755 height 21
click at [0, 0] on input "Sincronizar con anuncio existente" at bounding box center [0, 0] width 0 height 0
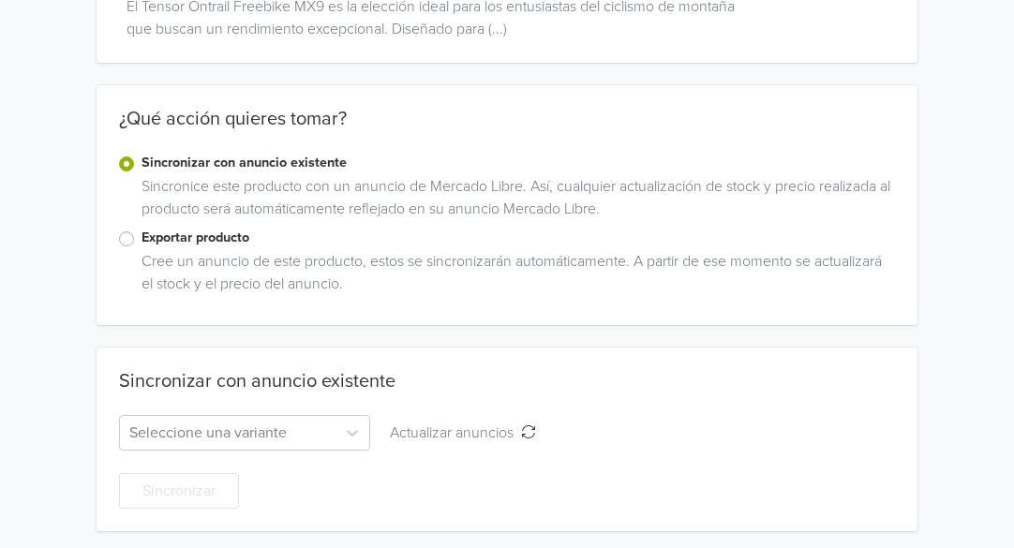
scroll to position [212, 0]
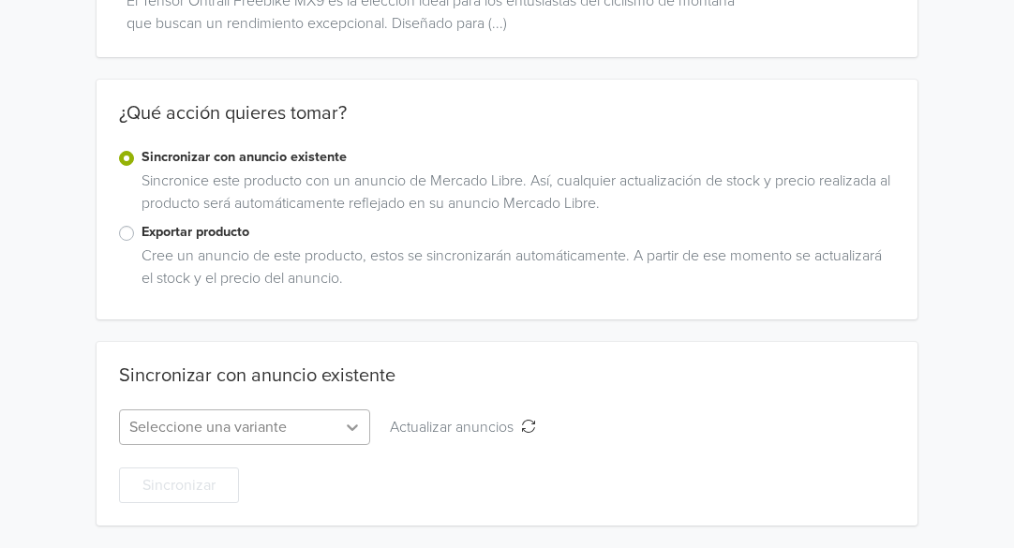
click at [354, 429] on div "Seleccione una variante" at bounding box center [244, 428] width 251 height 36
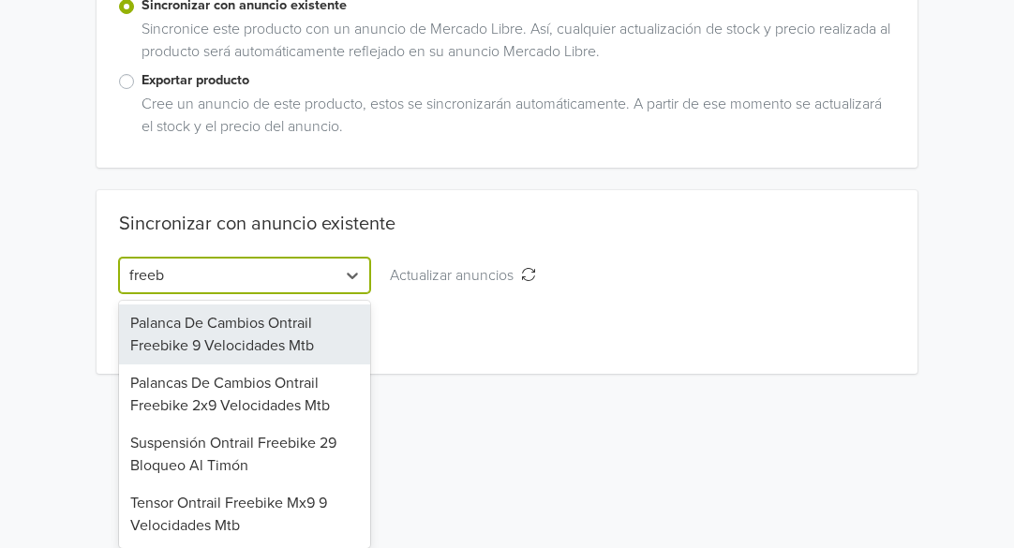
scroll to position [364, 0]
type input "freebik"
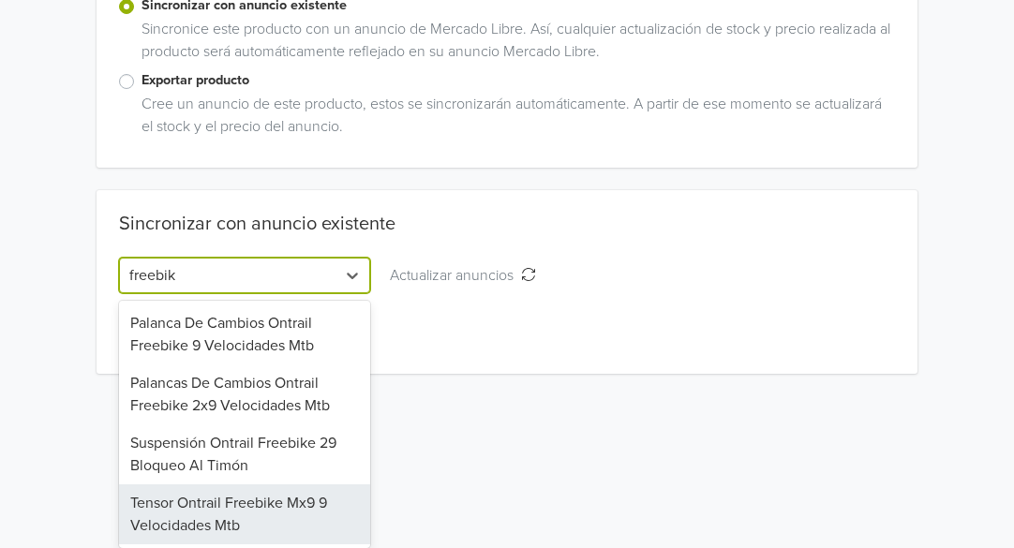
click at [268, 521] on div "Tensor Ontrail Freebike Mx9 9 Velocidades Mtb" at bounding box center [244, 515] width 251 height 60
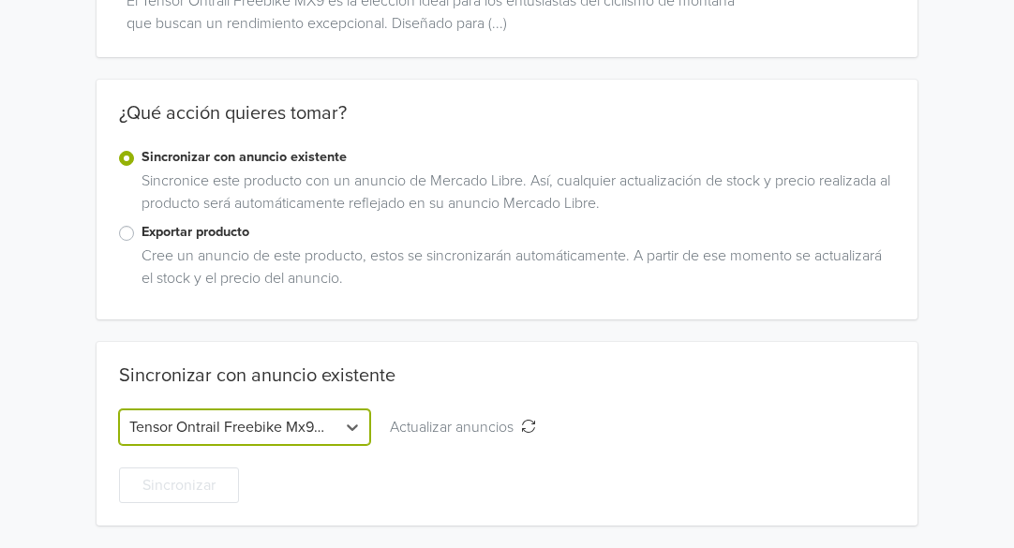
scroll to position [212, 0]
click at [488, 441] on div "Seleccione una variante" at bounding box center [494, 428] width 216 height 34
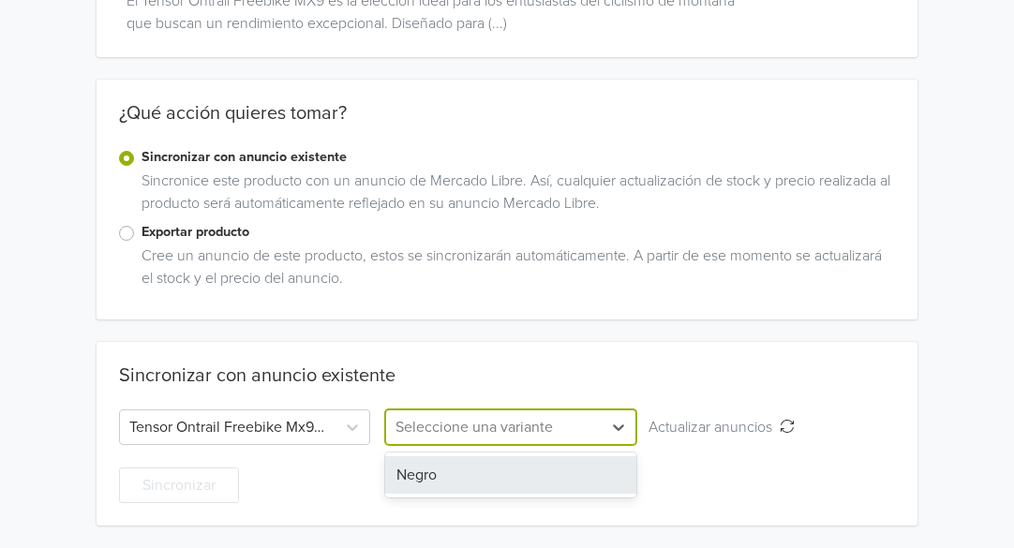
click at [471, 477] on div "Negro" at bounding box center [510, 474] width 251 height 37
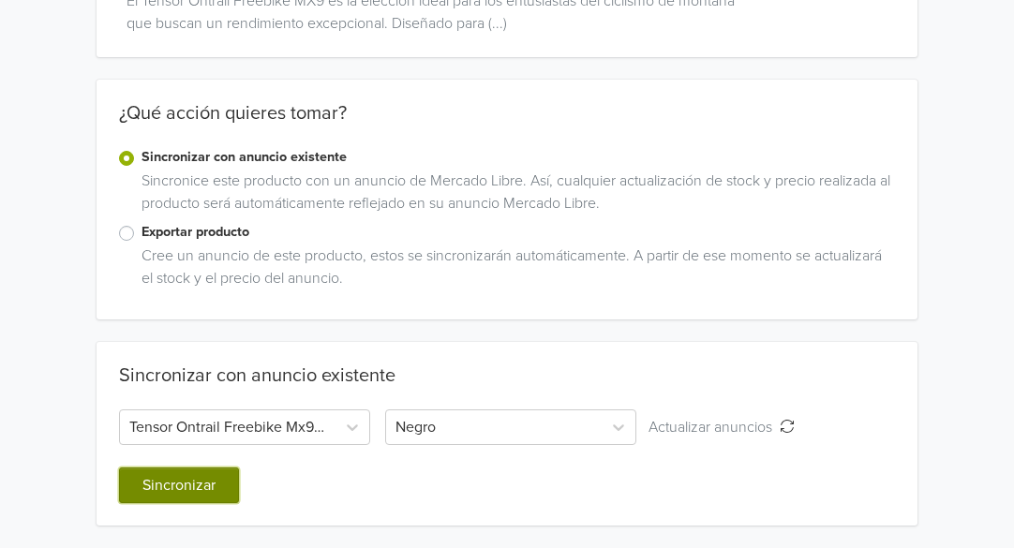
click at [204, 484] on button "Sincronizar" at bounding box center [179, 486] width 120 height 36
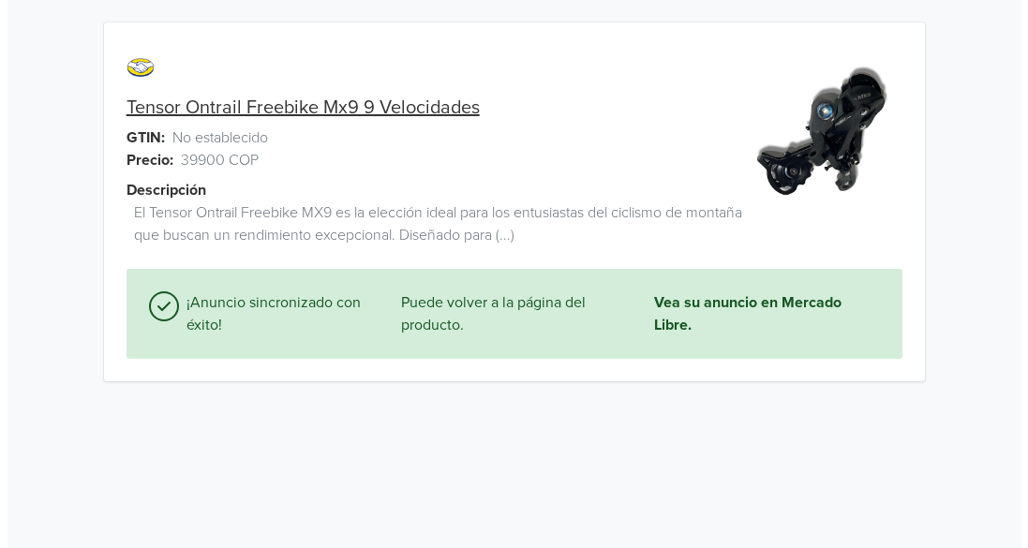
scroll to position [0, 0]
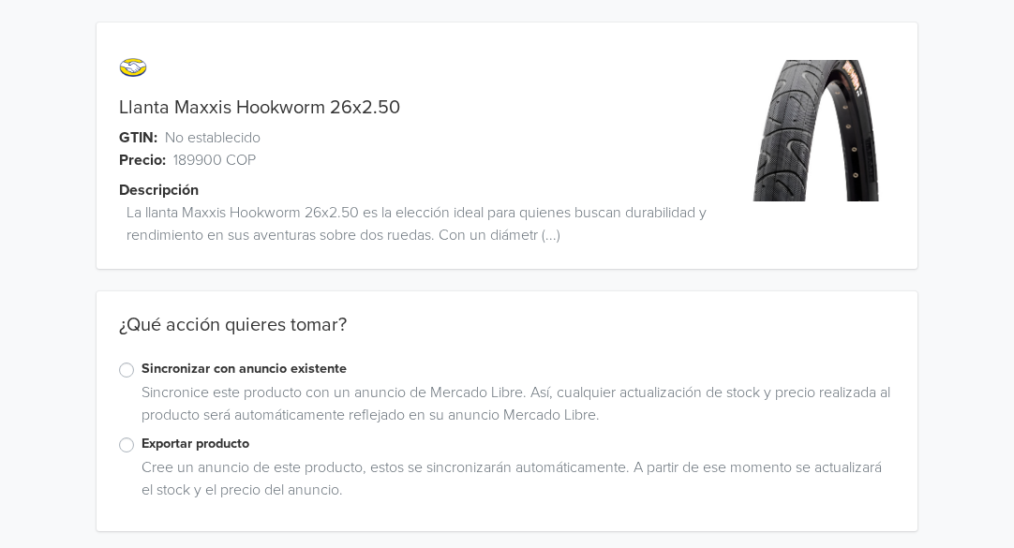
click at [142, 373] on label "Sincronizar con anuncio existente" at bounding box center [519, 369] width 755 height 21
click at [0, 0] on input "Sincronizar con anuncio existente" at bounding box center [0, 0] width 0 height 0
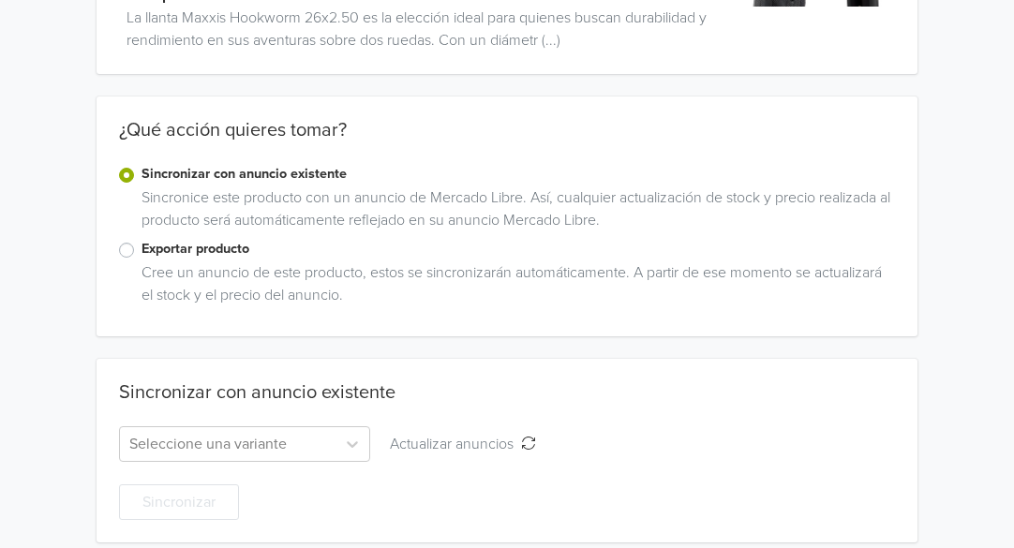
scroll to position [212, 0]
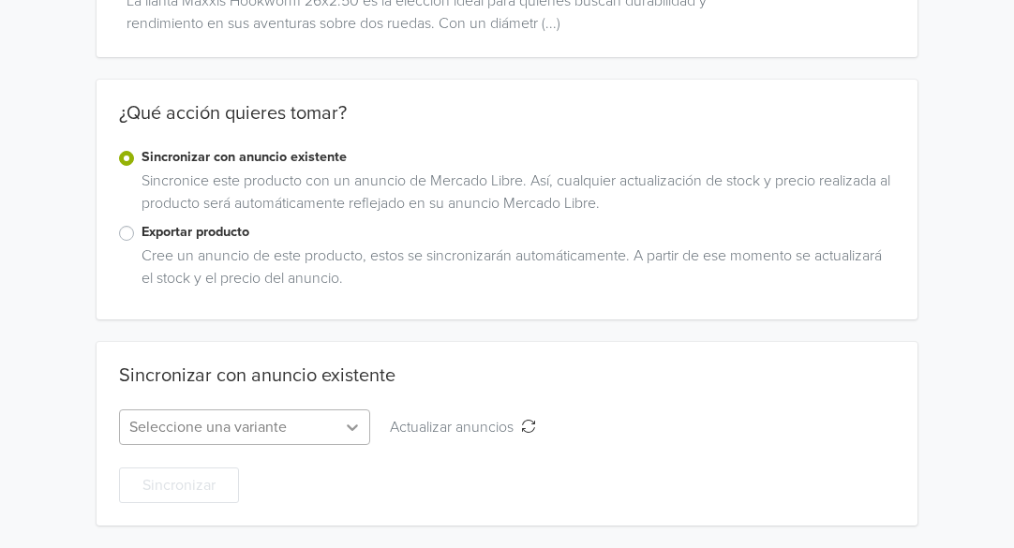
click at [351, 428] on div "Seleccione una variante" at bounding box center [244, 428] width 251 height 36
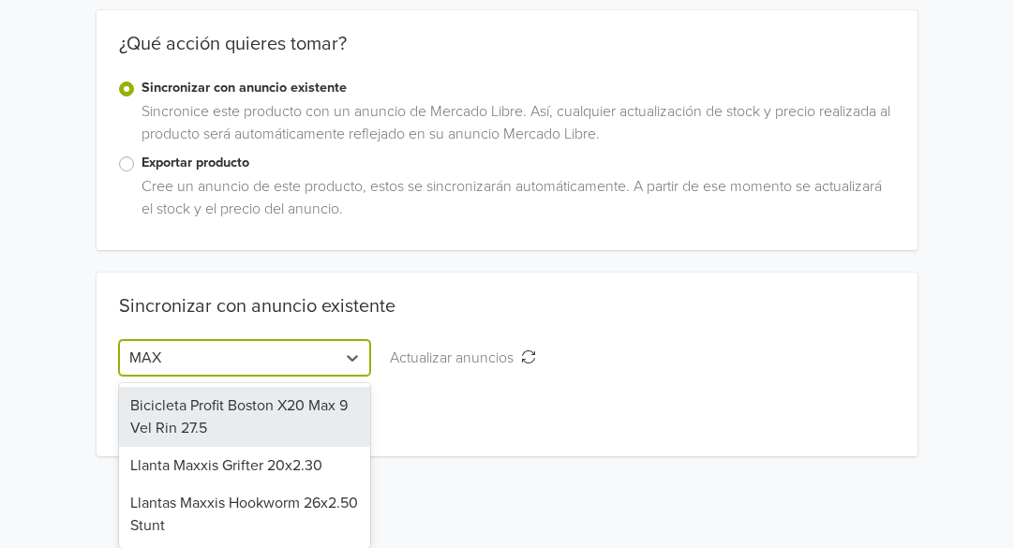
scroll to position [221, 0]
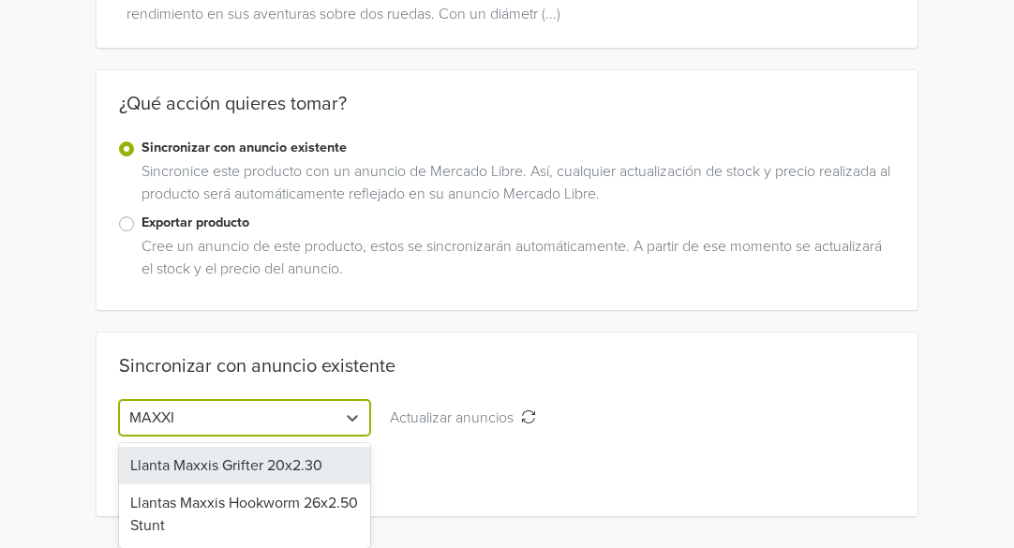
type input "MAXXIS"
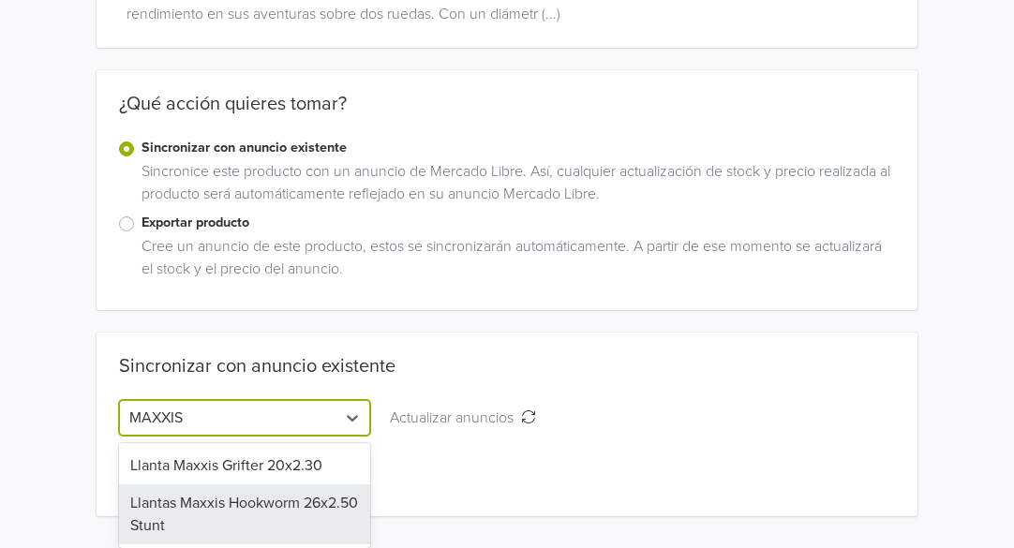
click at [190, 508] on div "Llantas Maxxis Hookworm 26x2.50 Stunt" at bounding box center [244, 515] width 251 height 60
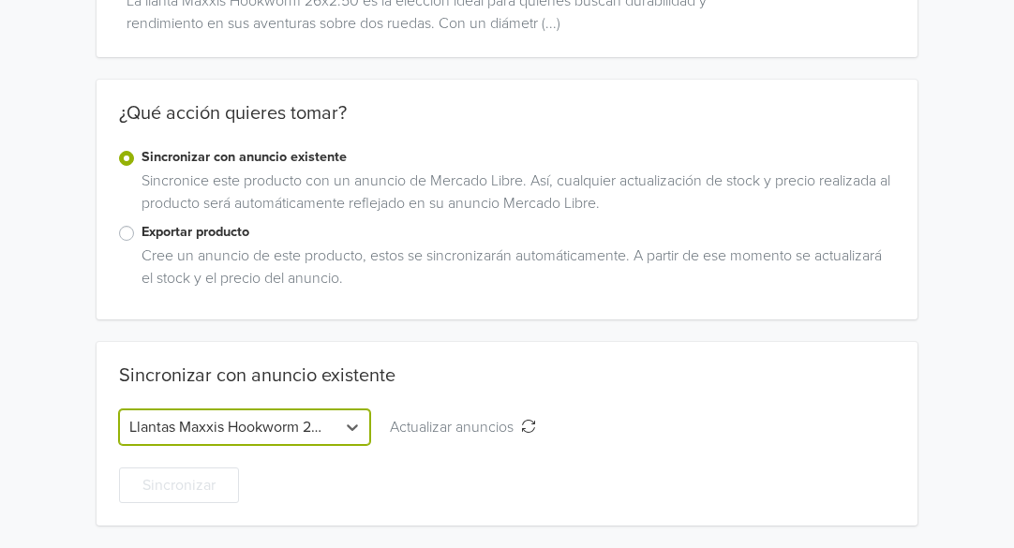
scroll to position [212, 0]
click at [522, 433] on div at bounding box center [494, 427] width 197 height 26
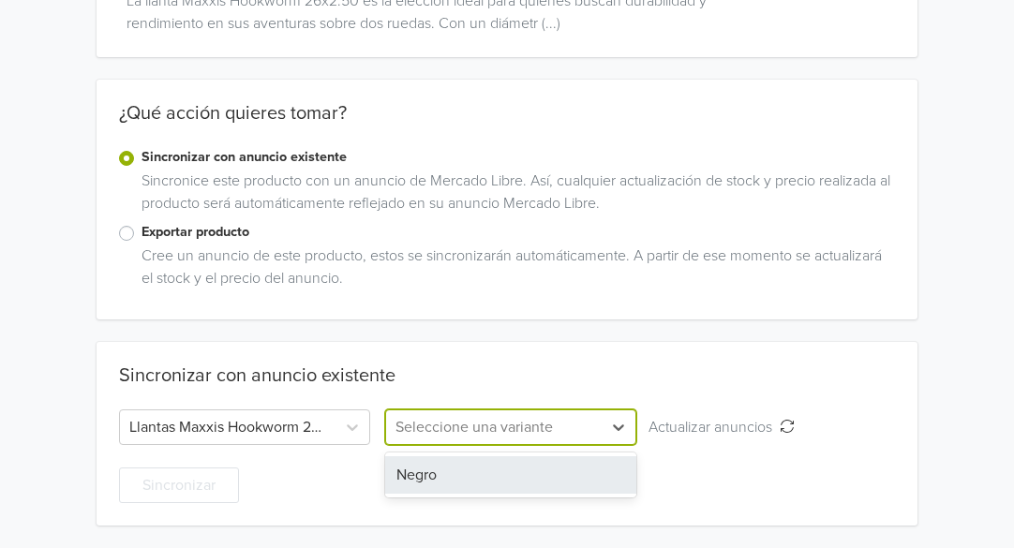
click at [467, 481] on div "Negro" at bounding box center [510, 474] width 251 height 37
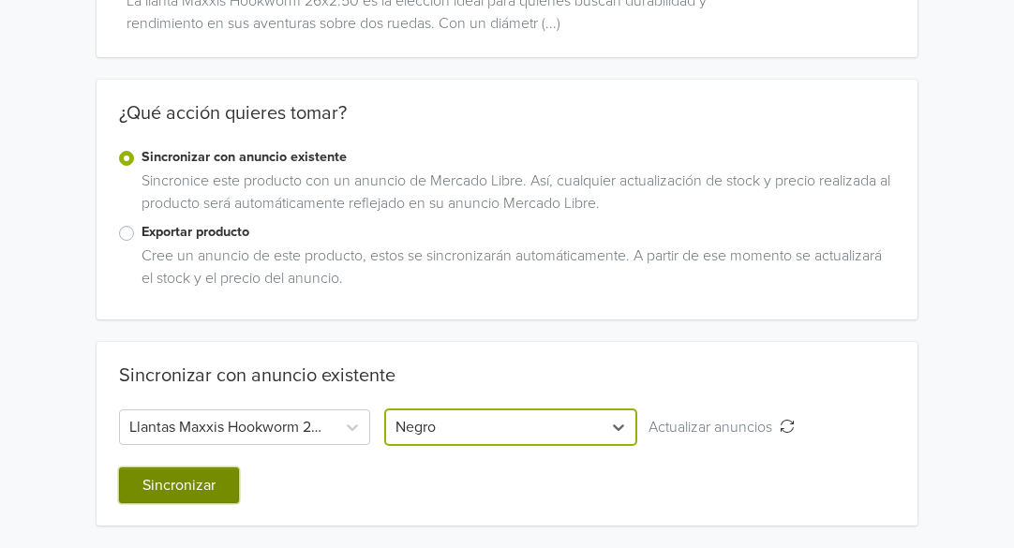
click at [188, 486] on button "Sincronizar" at bounding box center [179, 486] width 120 height 36
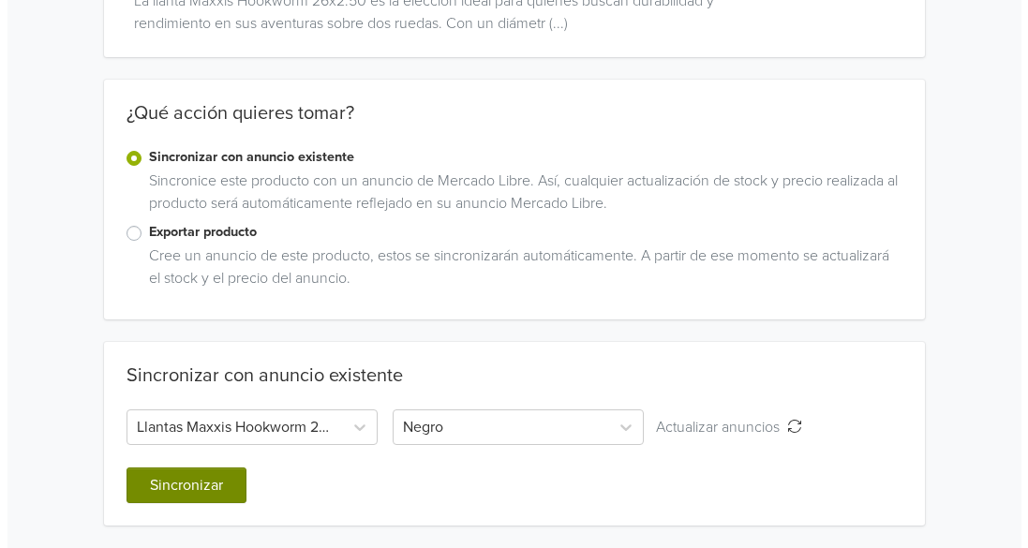
scroll to position [0, 0]
